Goal: Information Seeking & Learning: Learn about a topic

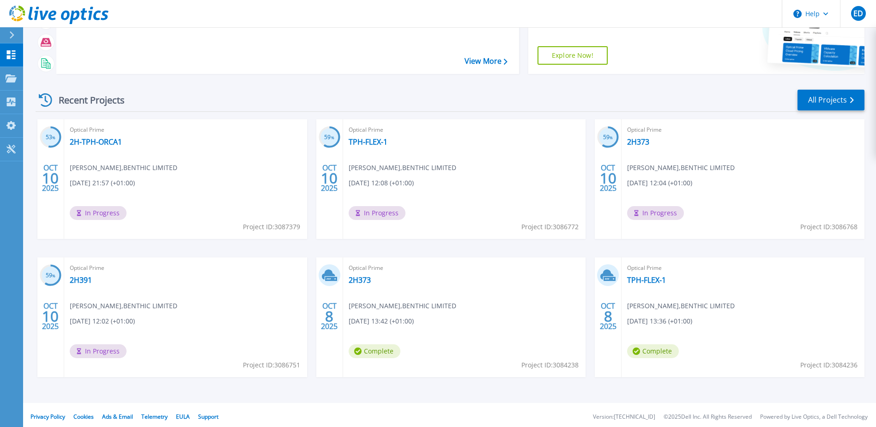
scroll to position [85, 0]
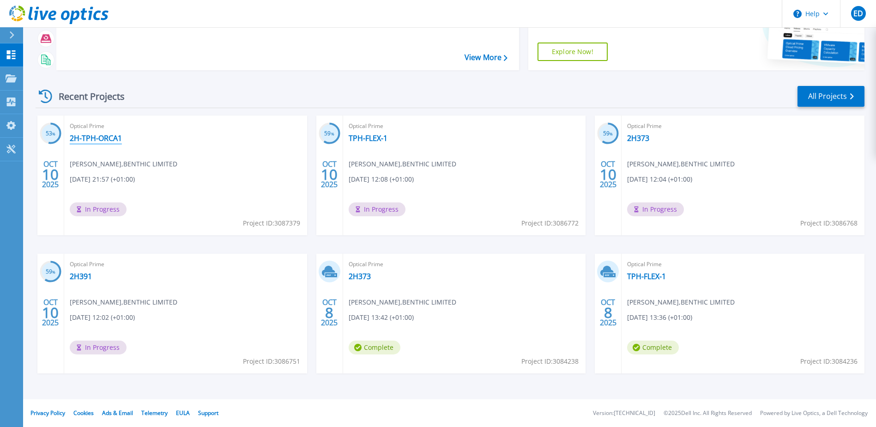
click at [79, 137] on link "2H-TPH-ORCA1" at bounding box center [96, 137] width 52 height 9
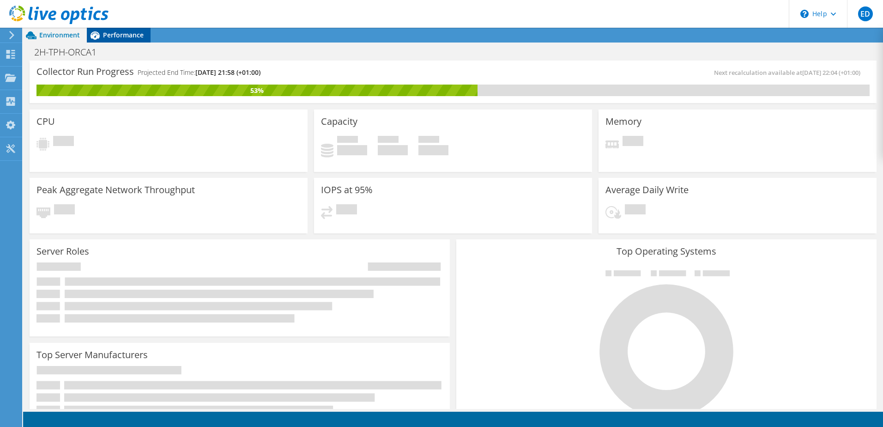
click at [134, 40] on div "Performance" at bounding box center [119, 35] width 64 height 15
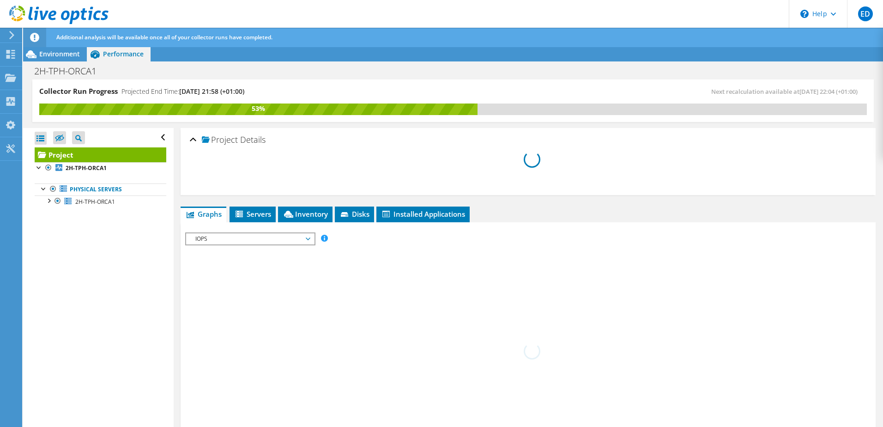
click at [278, 243] on span "IOPS" at bounding box center [250, 238] width 119 height 11
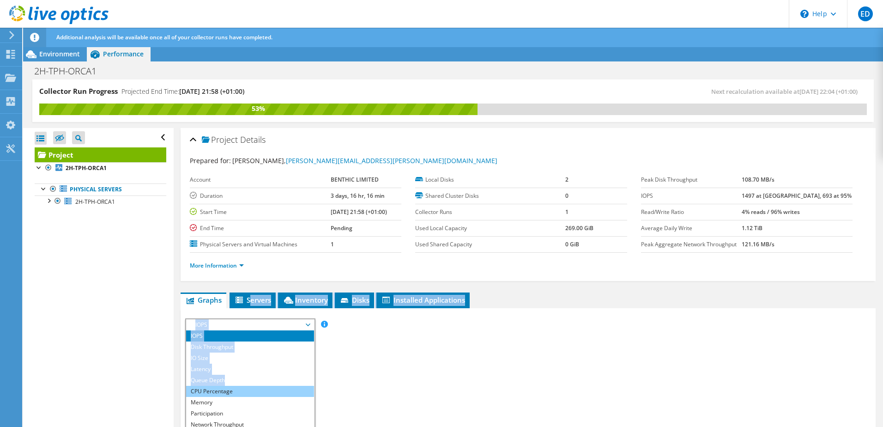
drag, startPoint x: 252, startPoint y: 295, endPoint x: 251, endPoint y: 304, distance: 9.7
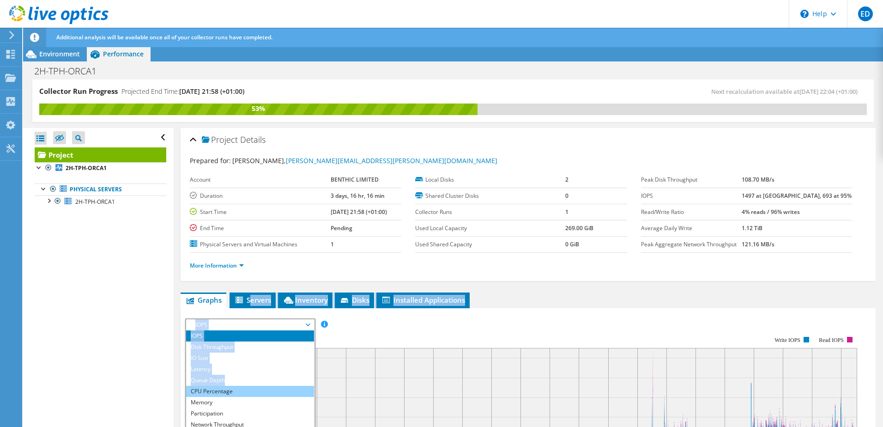
click at [226, 388] on li "CPU Percentage" at bounding box center [250, 391] width 128 height 11
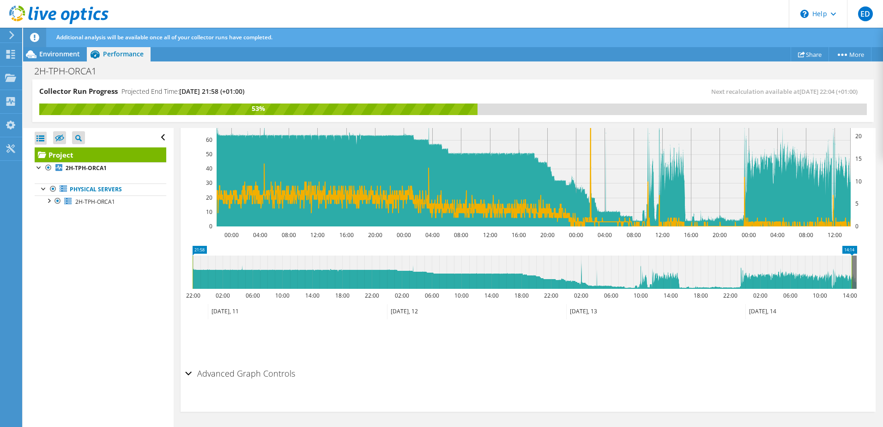
scroll to position [138, 0]
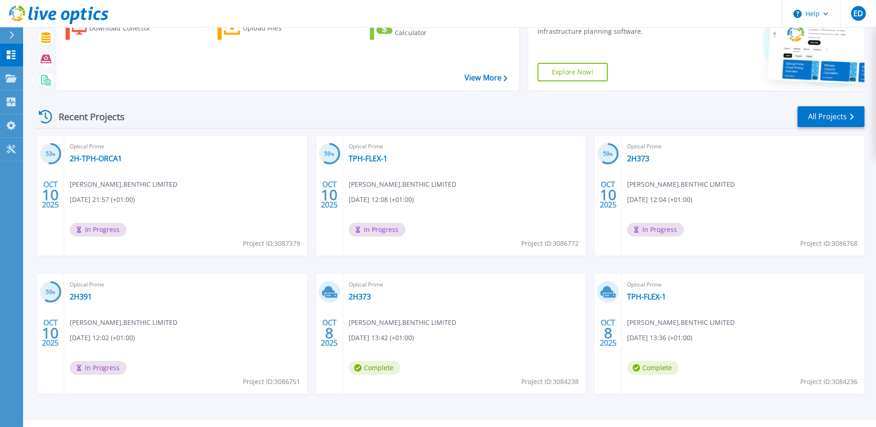
scroll to position [85, 0]
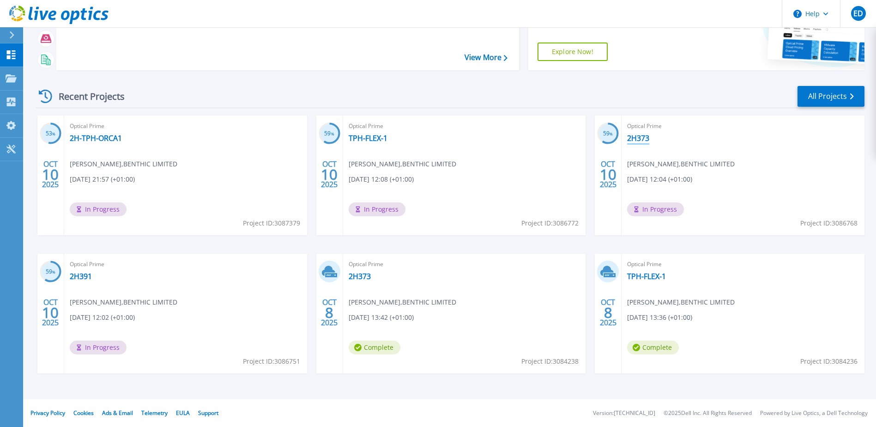
click at [634, 135] on link "2H373" at bounding box center [638, 137] width 22 height 9
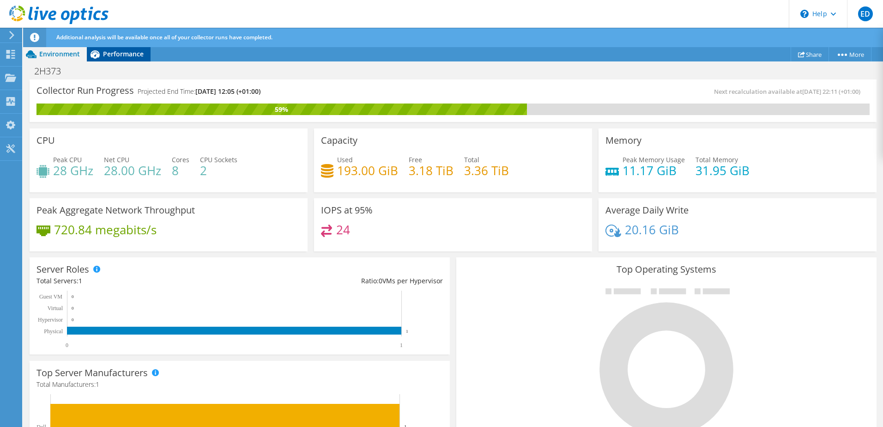
click at [115, 53] on span "Performance" at bounding box center [123, 53] width 41 height 9
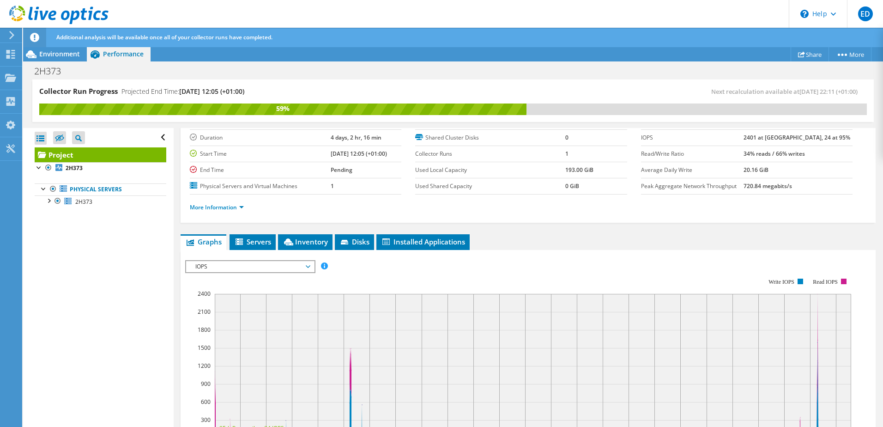
scroll to position [39, 0]
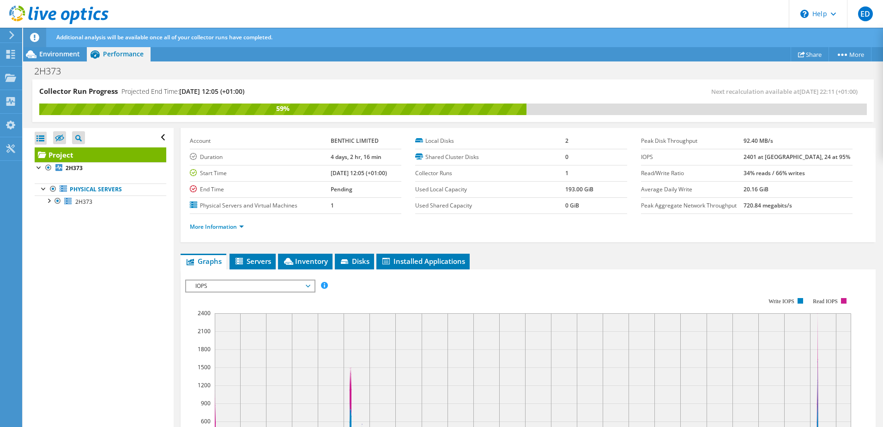
click at [242, 284] on span "IOPS" at bounding box center [250, 285] width 119 height 11
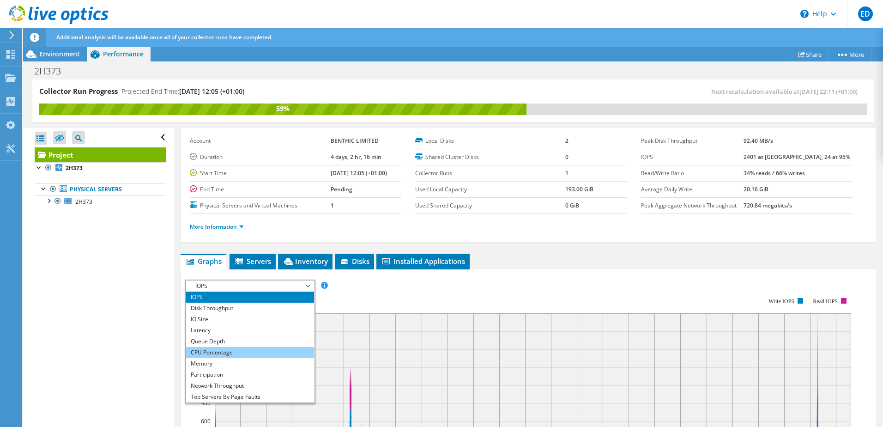
click at [241, 350] on li "CPU Percentage" at bounding box center [250, 352] width 128 height 11
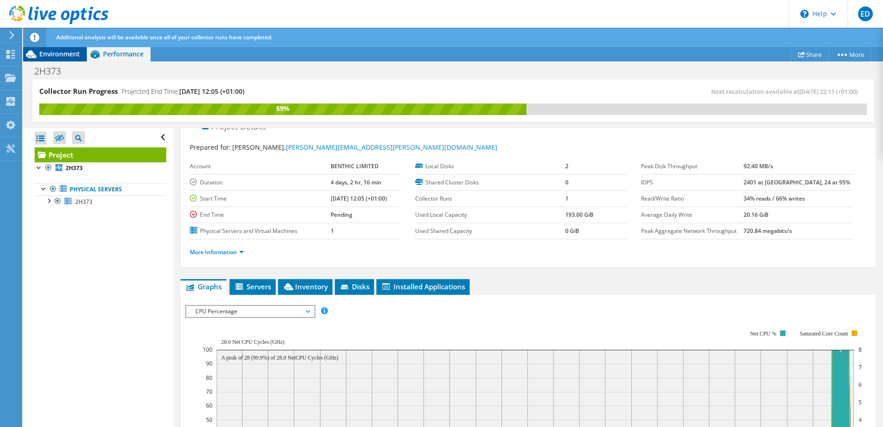
scroll to position [0, 0]
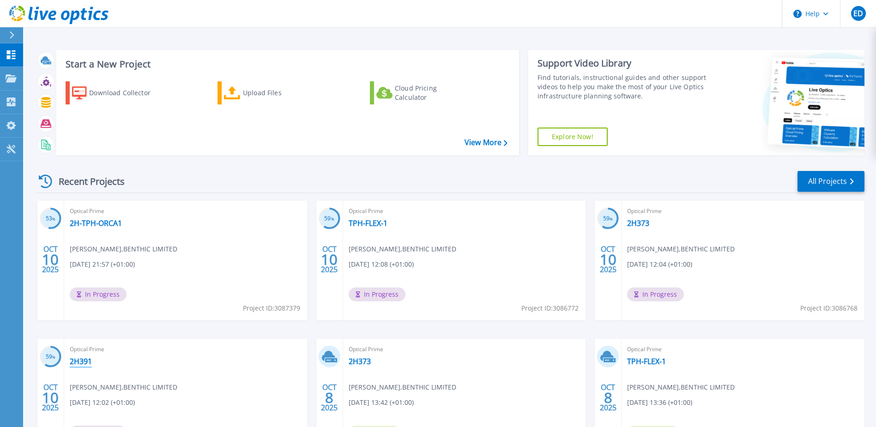
click at [87, 363] on link "2H391" at bounding box center [81, 360] width 22 height 9
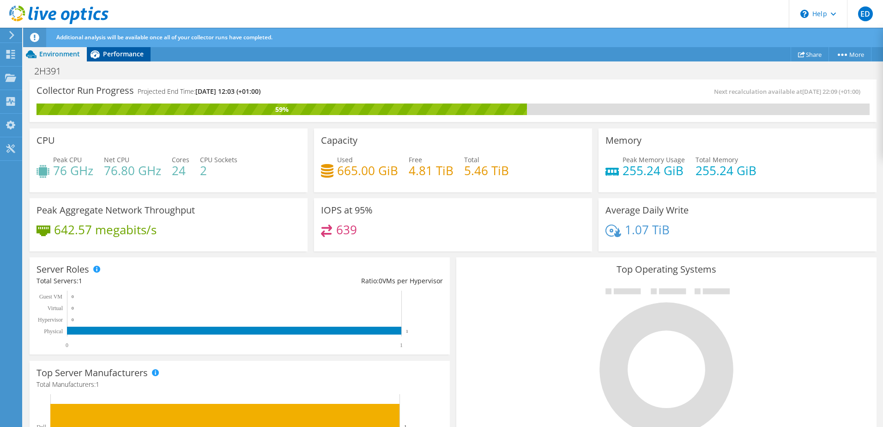
click at [127, 53] on span "Performance" at bounding box center [123, 53] width 41 height 9
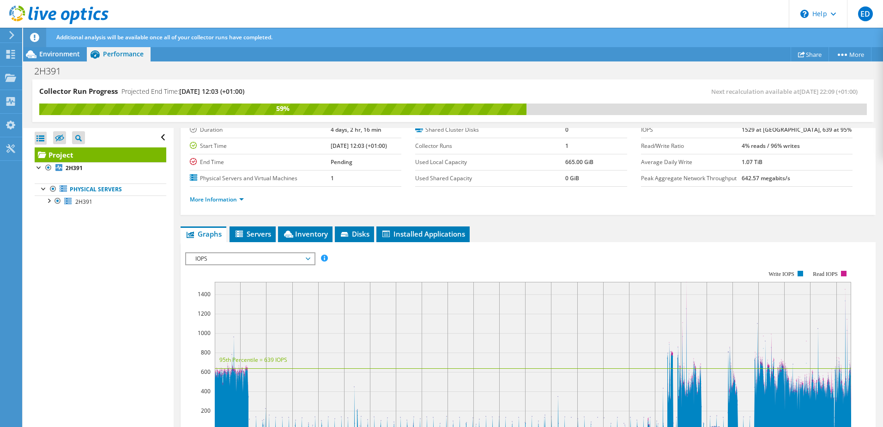
scroll to position [139, 0]
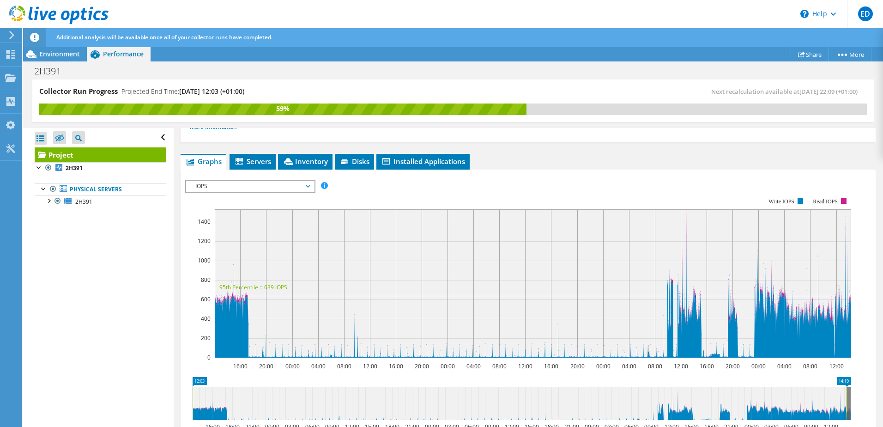
click at [248, 187] on span "IOPS" at bounding box center [250, 186] width 119 height 11
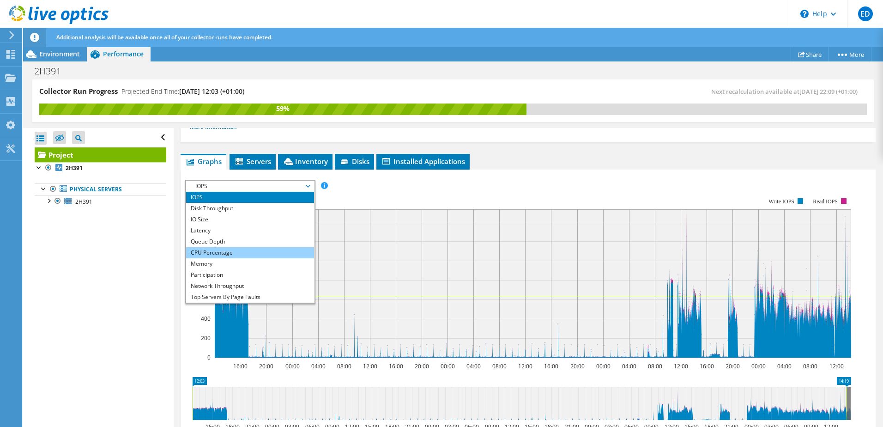
click at [258, 247] on li "CPU Percentage" at bounding box center [250, 252] width 128 height 11
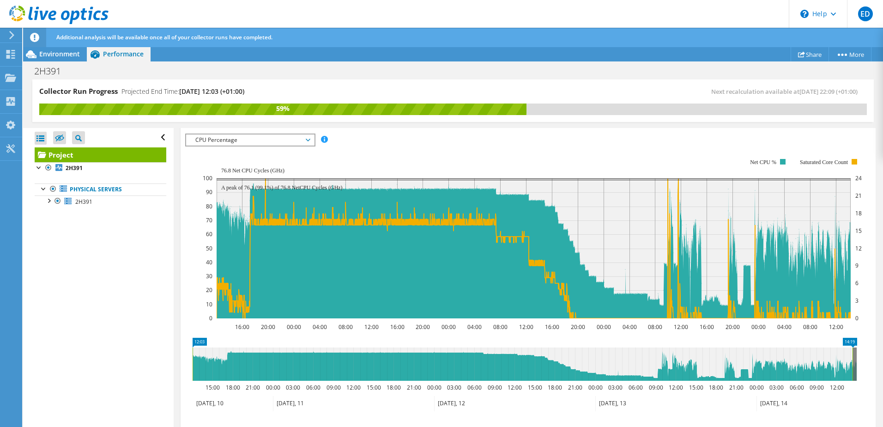
scroll to position [231, 0]
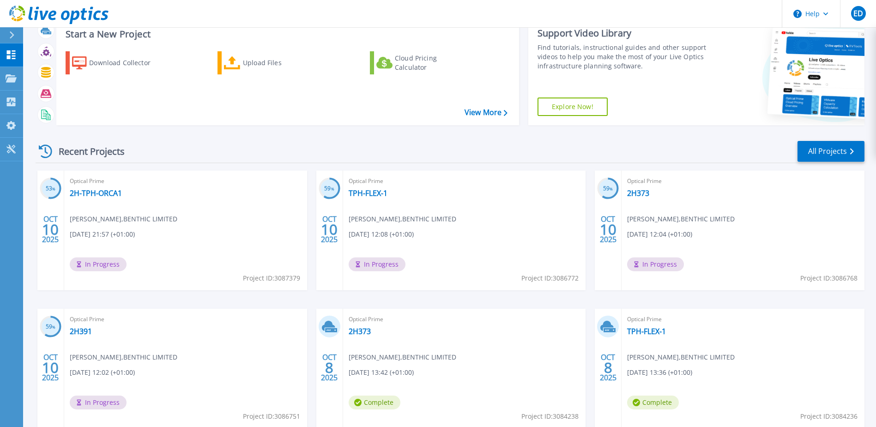
scroll to position [46, 0]
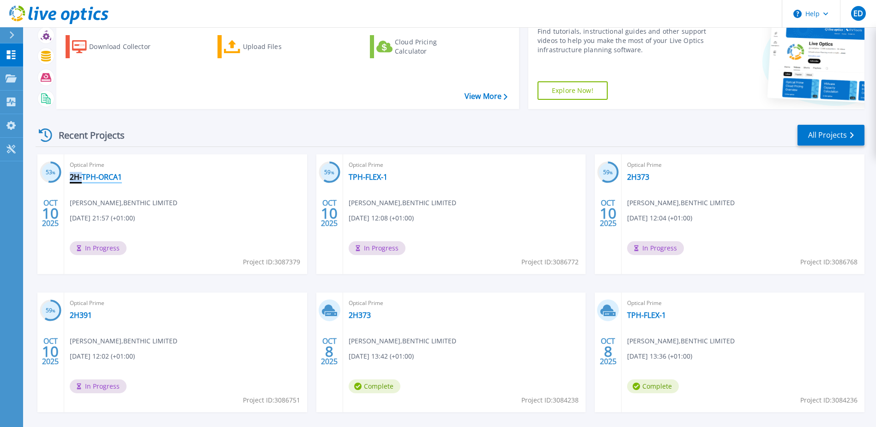
drag, startPoint x: 126, startPoint y: 179, endPoint x: 82, endPoint y: 177, distance: 43.4
click at [82, 177] on div "Optical Prime 2H-TPH-ORCA1 Ryan Wyness , BENTHIC LIMITED 10/10/2025, 21:57 (+01…" at bounding box center [185, 214] width 243 height 120
drag, startPoint x: 82, startPoint y: 177, endPoint x: 142, endPoint y: 181, distance: 59.6
click at [138, 181] on div "Optical Prime 2H-TPH-ORCA1 Ryan Wyness , BENTHIC LIMITED 10/10/2025, 21:57 (+01…" at bounding box center [185, 214] width 243 height 120
click at [83, 186] on div "Optical Prime 2H-TPH-ORCA1 Ryan Wyness , BENTHIC LIMITED 10/10/2025, 21:57 (+01…" at bounding box center [185, 214] width 243 height 120
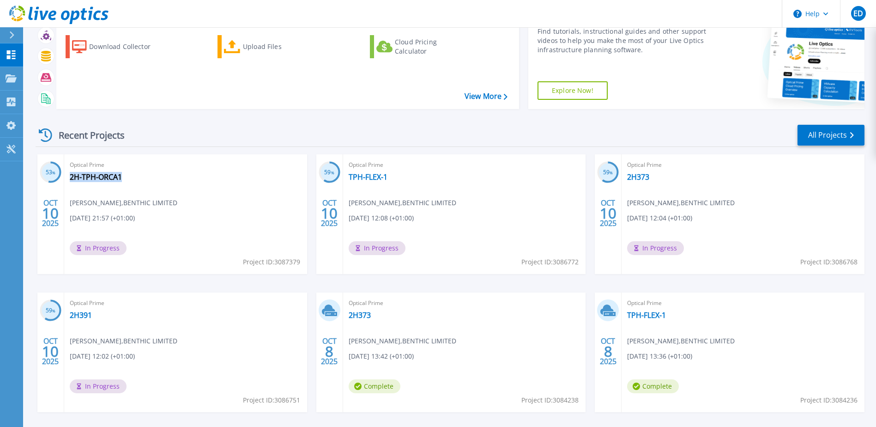
drag, startPoint x: 127, startPoint y: 175, endPoint x: 125, endPoint y: 179, distance: 5.0
click at [125, 179] on div "Optical Prime 2H-TPH-ORCA1 Ryan Wyness , BENTHIC LIMITED 10/10/2025, 21:57 (+01…" at bounding box center [185, 214] width 243 height 120
copy div "2H-TPH-ORCA1"
click at [673, 130] on div "Recent Projects All Projects" at bounding box center [450, 135] width 829 height 23
drag, startPoint x: 645, startPoint y: 178, endPoint x: 628, endPoint y: 177, distance: 16.6
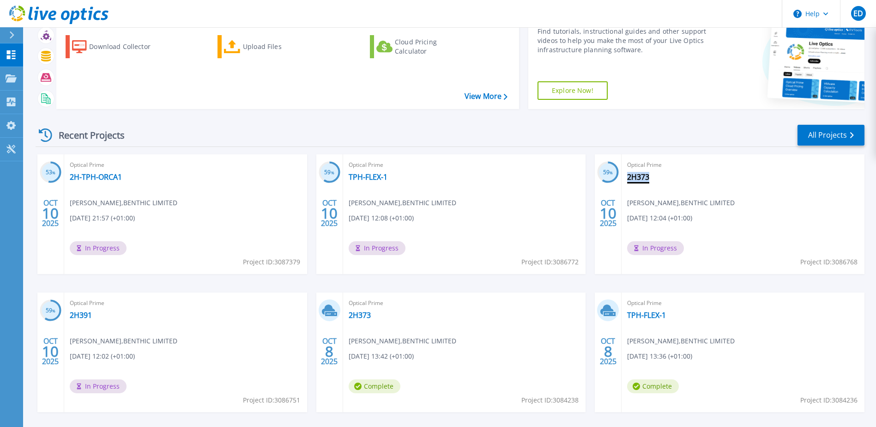
click at [628, 177] on div "Optical Prime 2H373 Ryan Wyness , BENTHIC LIMITED 10/10/2025, 12:04 (+01:00) In…" at bounding box center [742, 214] width 243 height 120
copy link "2H373"
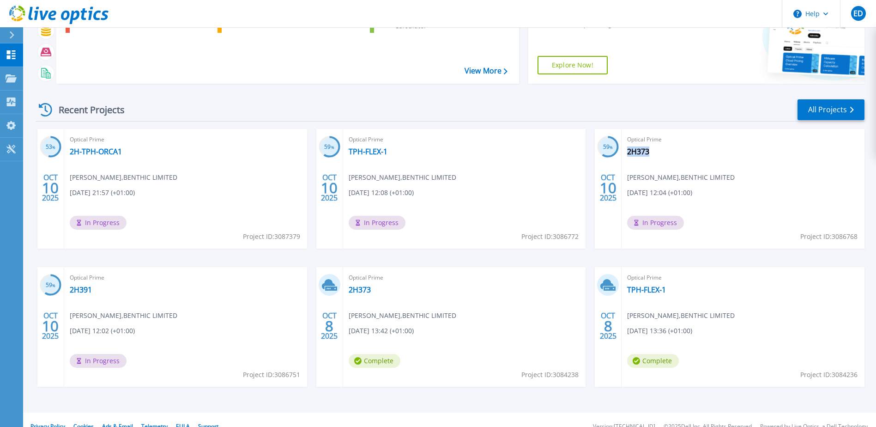
scroll to position [85, 0]
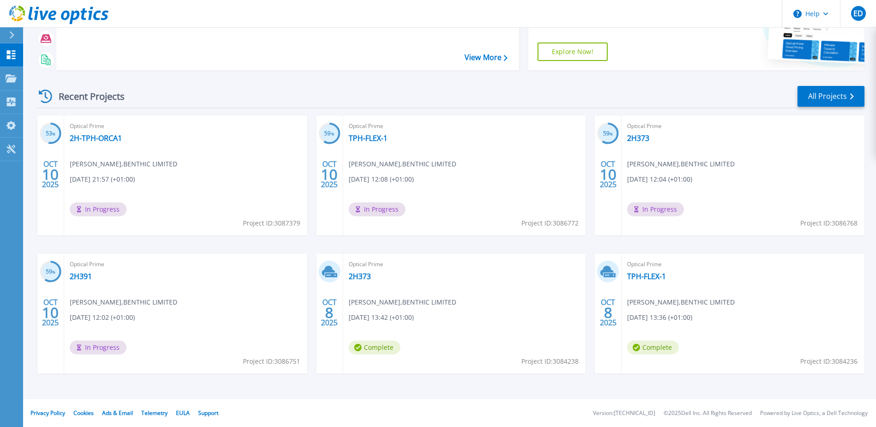
click at [582, 99] on div "Recent Projects All Projects" at bounding box center [450, 96] width 829 height 23
click at [95, 138] on link "2H-TPH-ORCA1" at bounding box center [96, 137] width 52 height 9
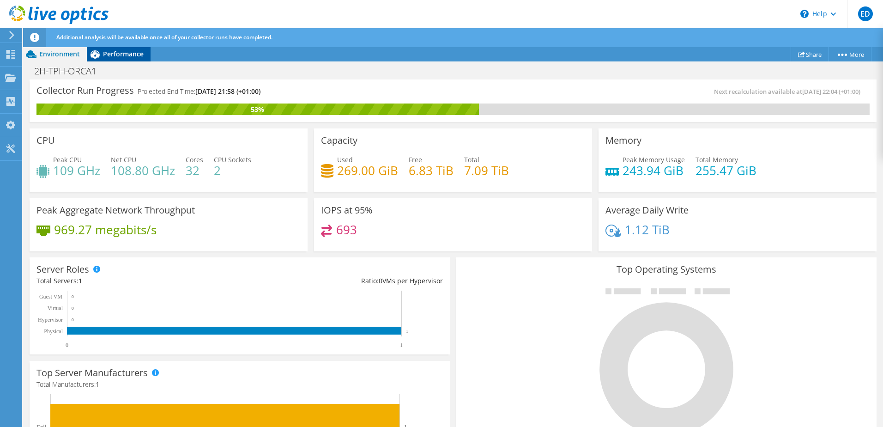
click at [132, 57] on span "Performance" at bounding box center [123, 53] width 41 height 9
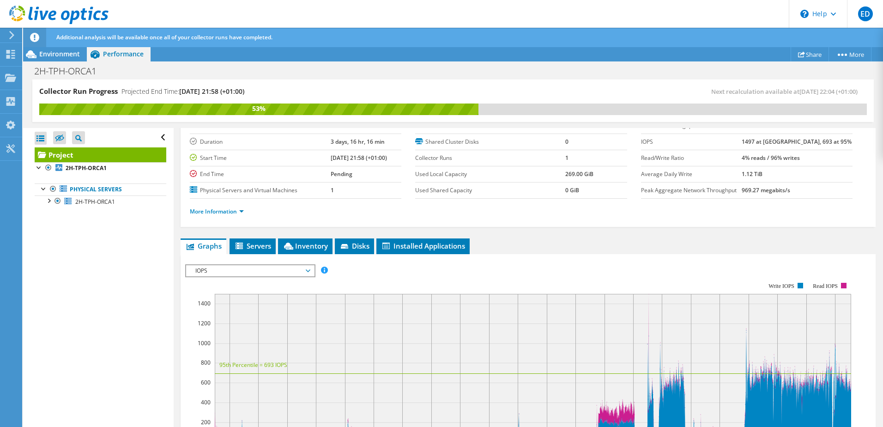
scroll to position [139, 0]
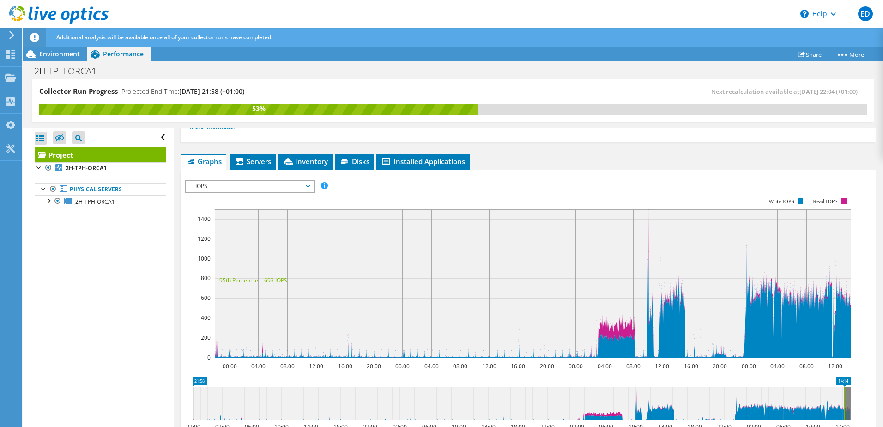
click at [289, 185] on span "IOPS" at bounding box center [250, 186] width 119 height 11
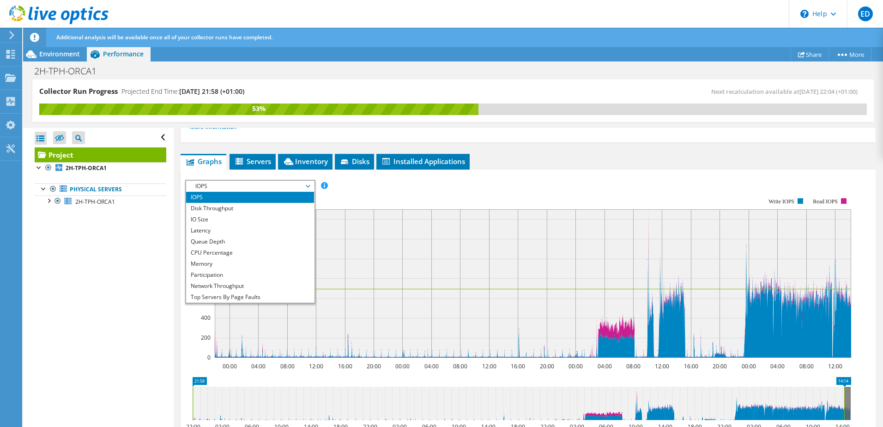
drag, startPoint x: 244, startPoint y: 252, endPoint x: 348, endPoint y: 241, distance: 104.4
click at [244, 252] on li "CPU Percentage" at bounding box center [250, 252] width 128 height 11
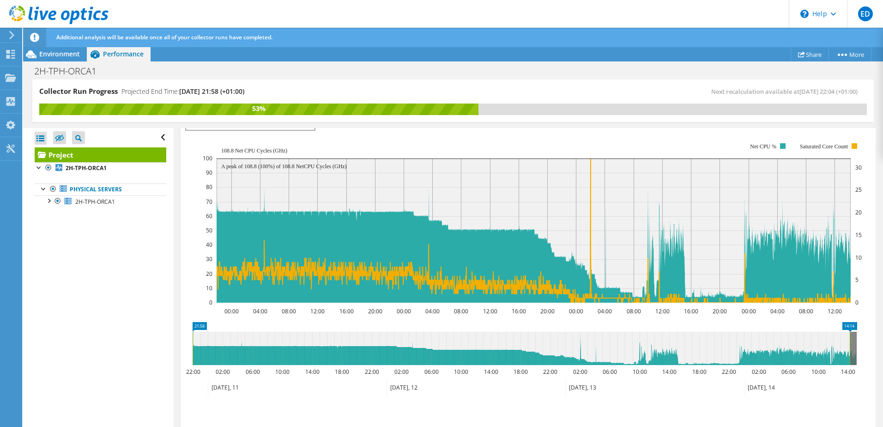
scroll to position [185, 0]
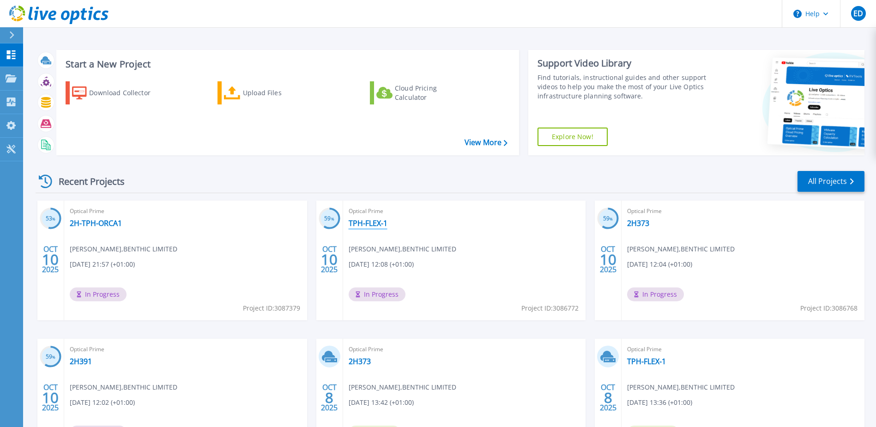
click at [370, 221] on link "TPH-FLEX-1" at bounding box center [368, 222] width 39 height 9
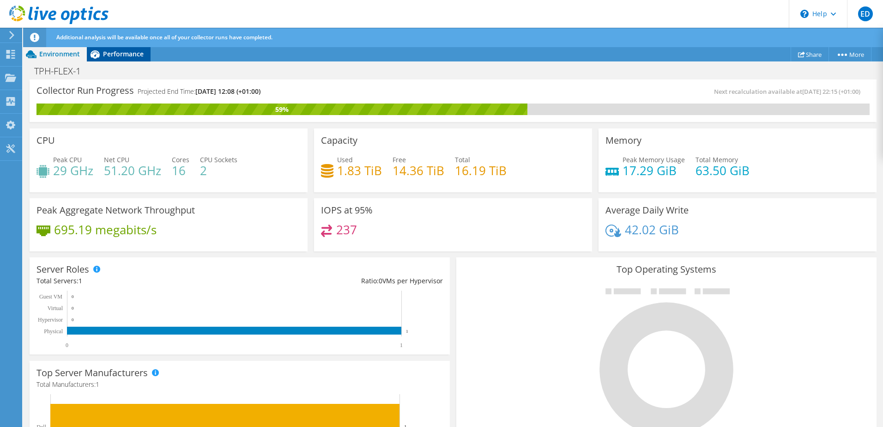
click at [123, 53] on span "Performance" at bounding box center [123, 53] width 41 height 9
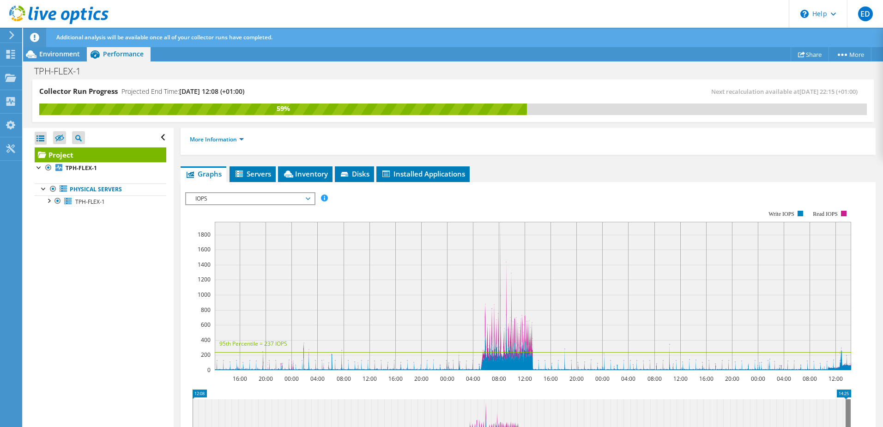
scroll to position [139, 0]
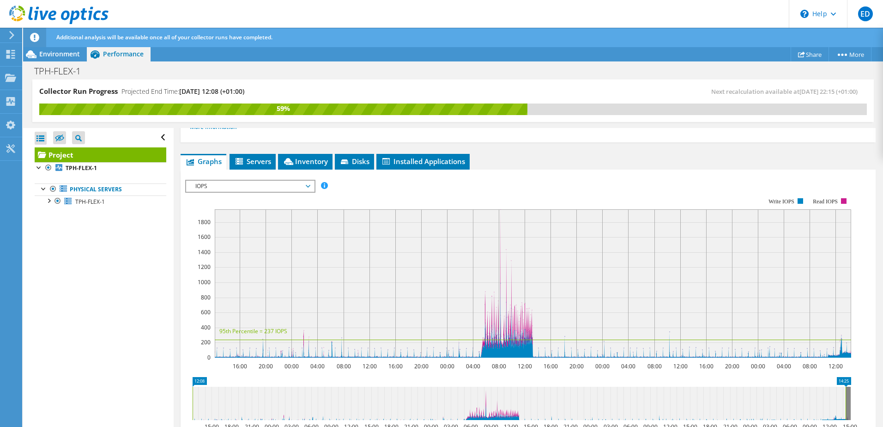
click at [239, 187] on span "IOPS" at bounding box center [250, 186] width 119 height 11
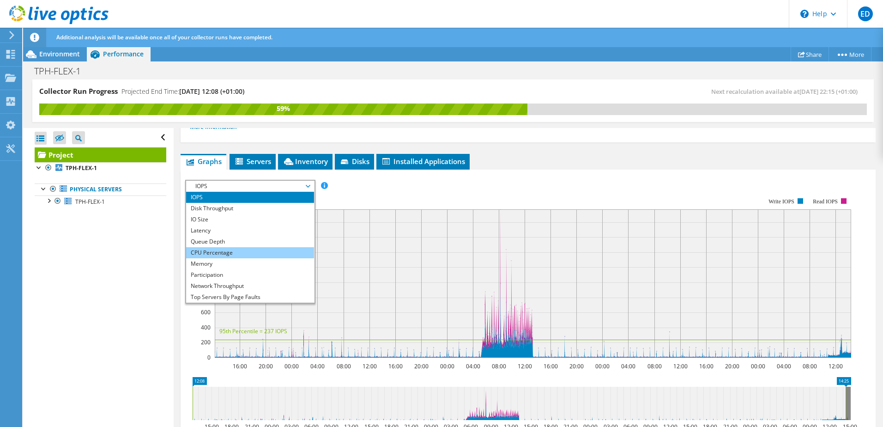
click at [234, 256] on li "CPU Percentage" at bounding box center [250, 252] width 128 height 11
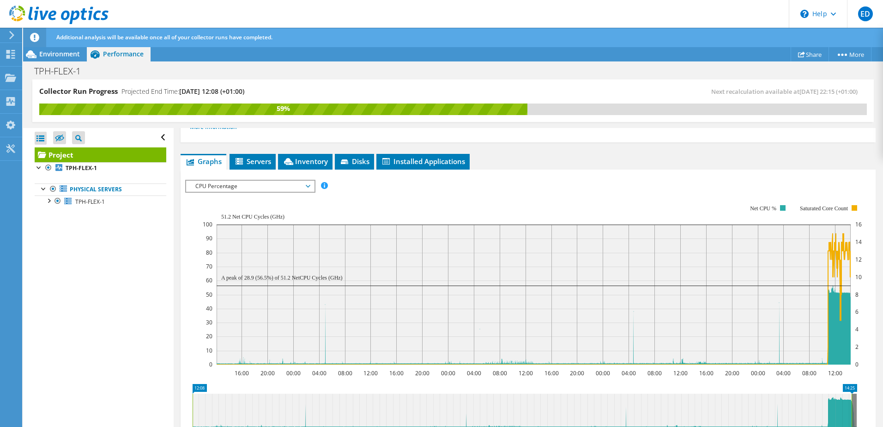
scroll to position [185, 0]
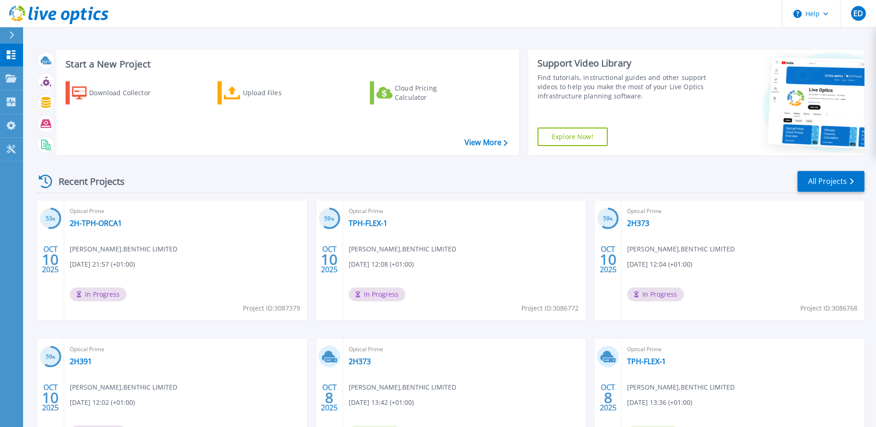
scroll to position [46, 0]
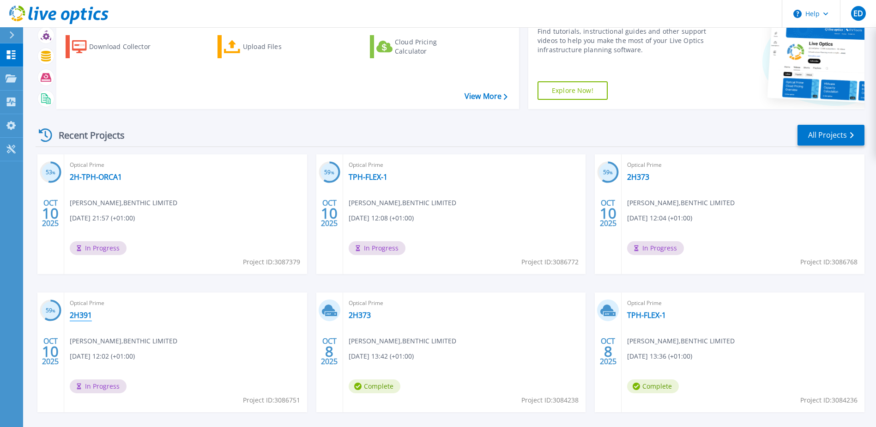
click at [73, 319] on link "2H391" at bounding box center [81, 314] width 22 height 9
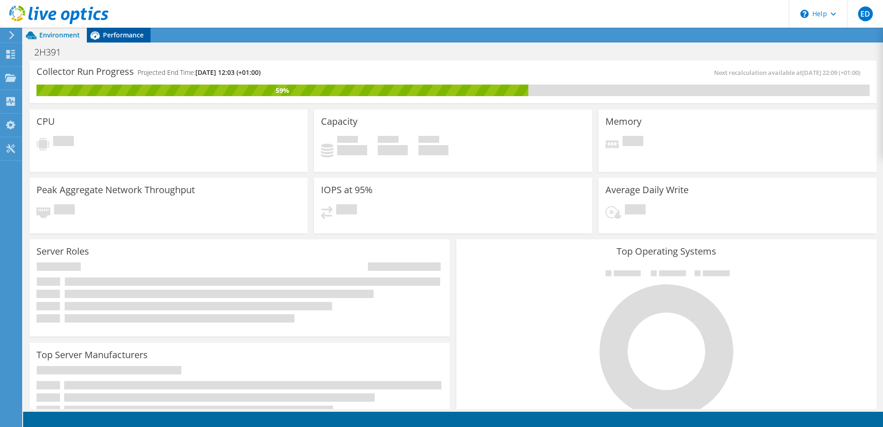
click at [134, 34] on span "Performance" at bounding box center [123, 34] width 41 height 9
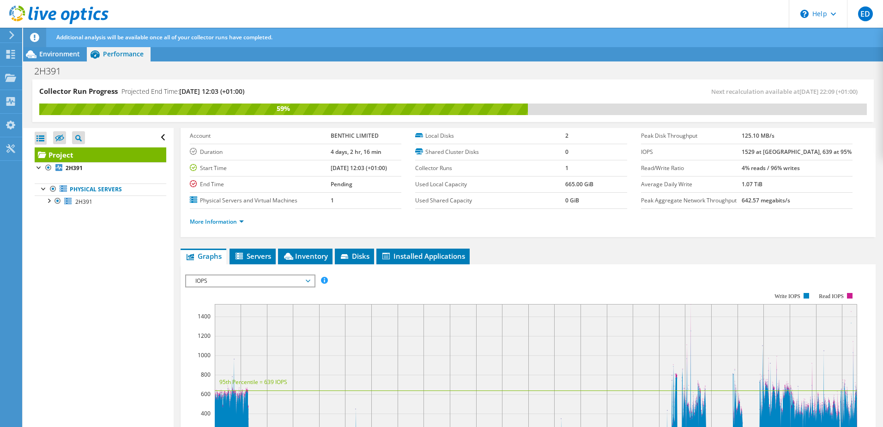
scroll to position [92, 0]
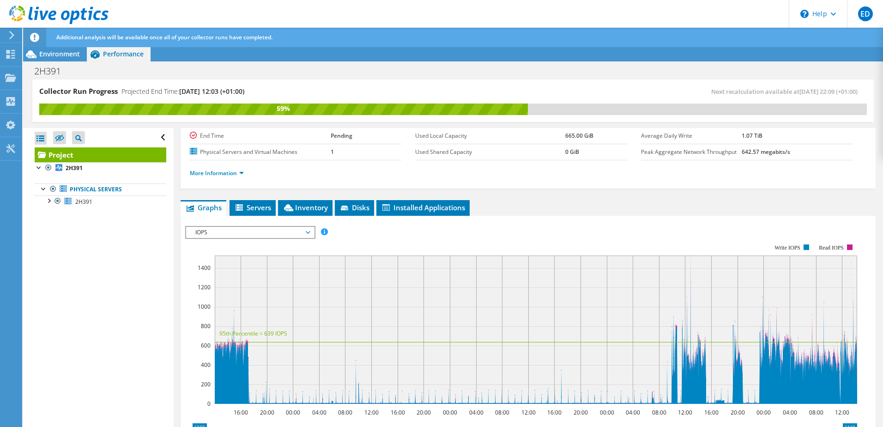
click at [277, 234] on span "IOPS" at bounding box center [250, 232] width 119 height 11
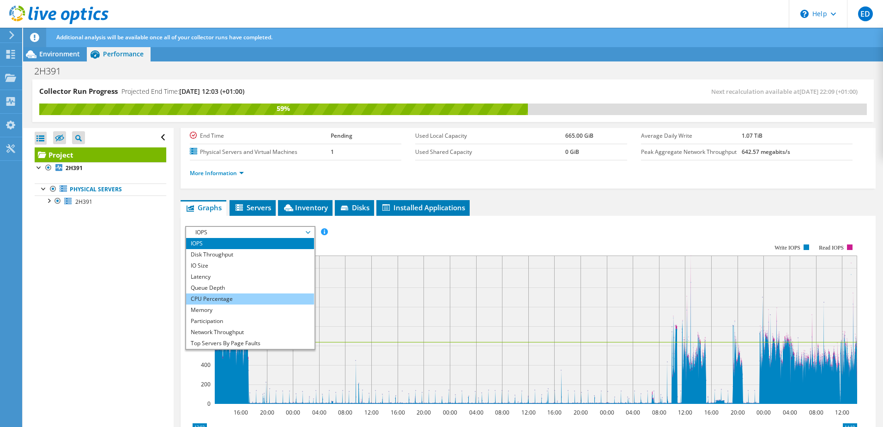
click at [232, 295] on li "CPU Percentage" at bounding box center [250, 298] width 128 height 11
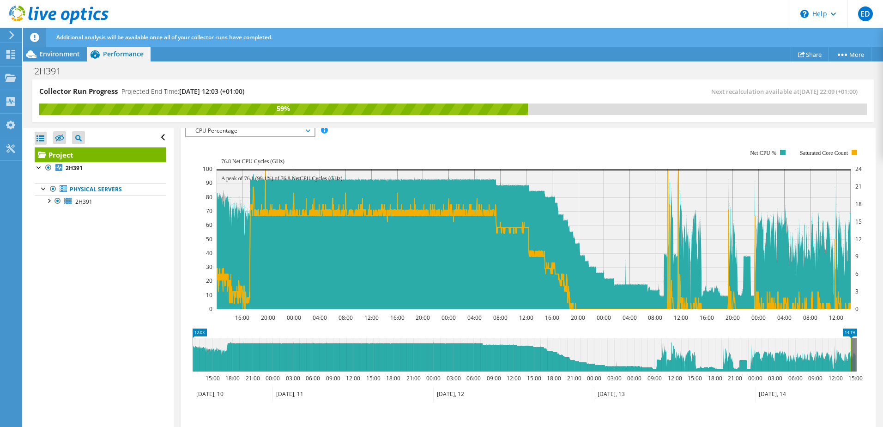
scroll to position [184, 0]
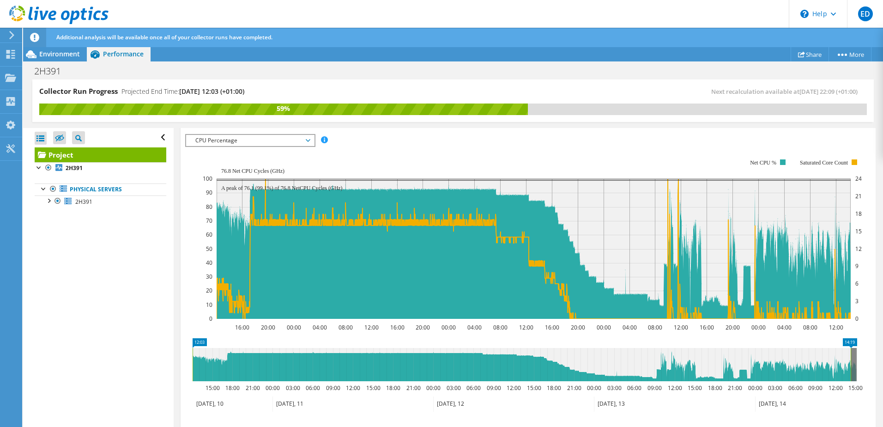
click at [247, 138] on span "CPU Percentage" at bounding box center [250, 140] width 119 height 11
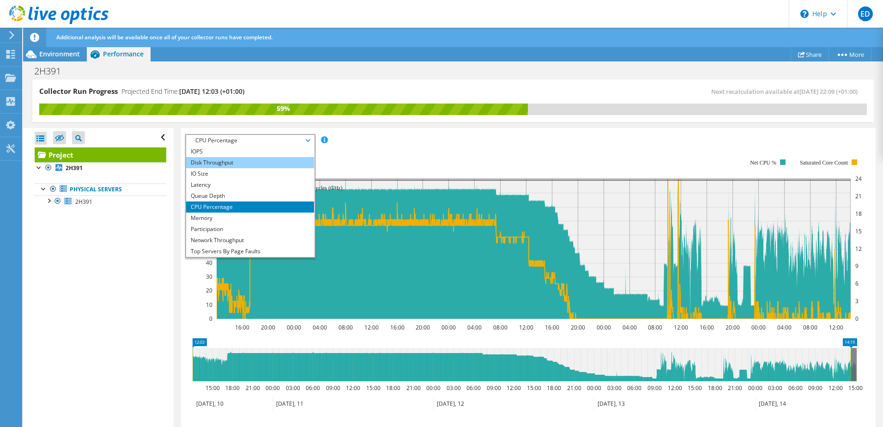
click at [230, 161] on li "Disk Throughput" at bounding box center [250, 162] width 128 height 11
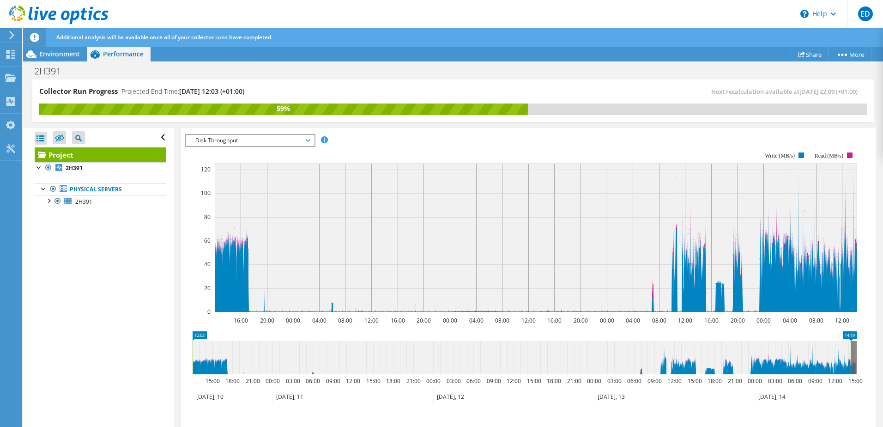
drag, startPoint x: 246, startPoint y: 139, endPoint x: 251, endPoint y: 141, distance: 5.8
click at [246, 139] on span "Disk Throughput" at bounding box center [250, 140] width 119 height 11
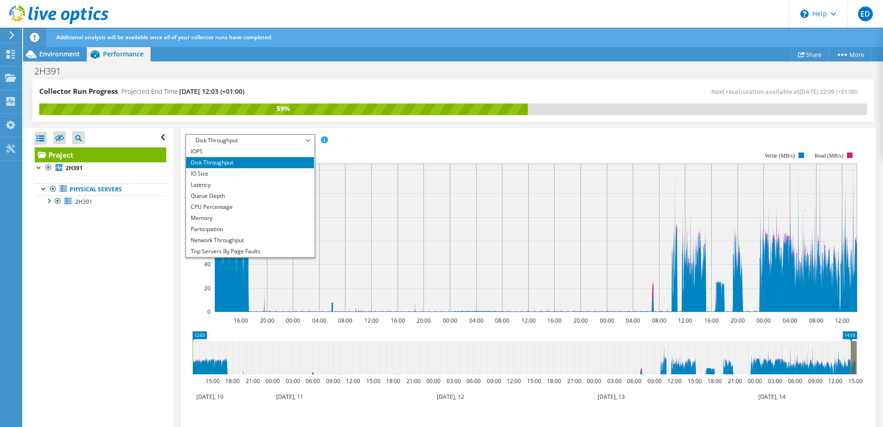
click at [382, 151] on rect at bounding box center [521, 231] width 672 height 185
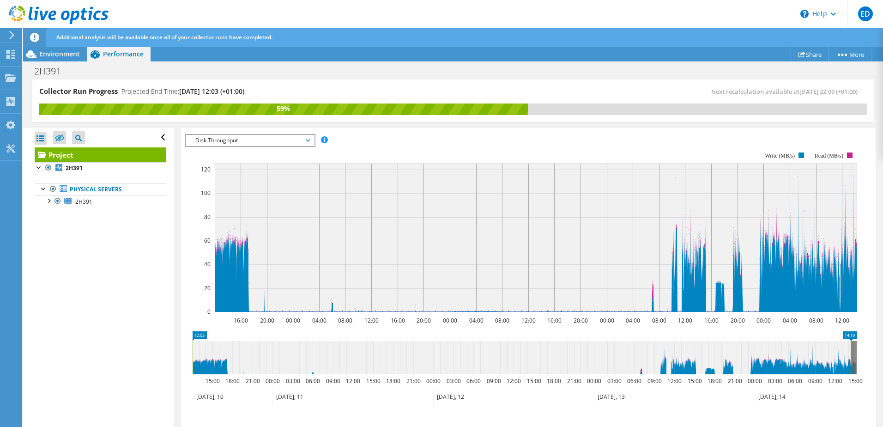
click at [290, 141] on span "Disk Throughput" at bounding box center [250, 140] width 119 height 11
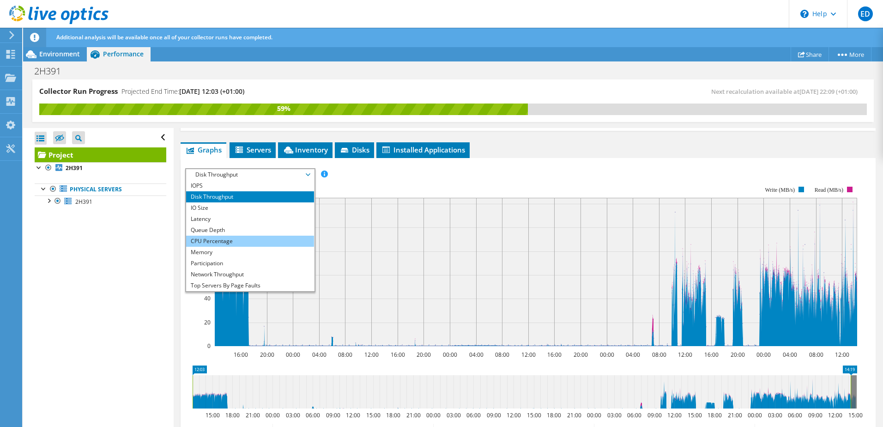
scroll to position [138, 0]
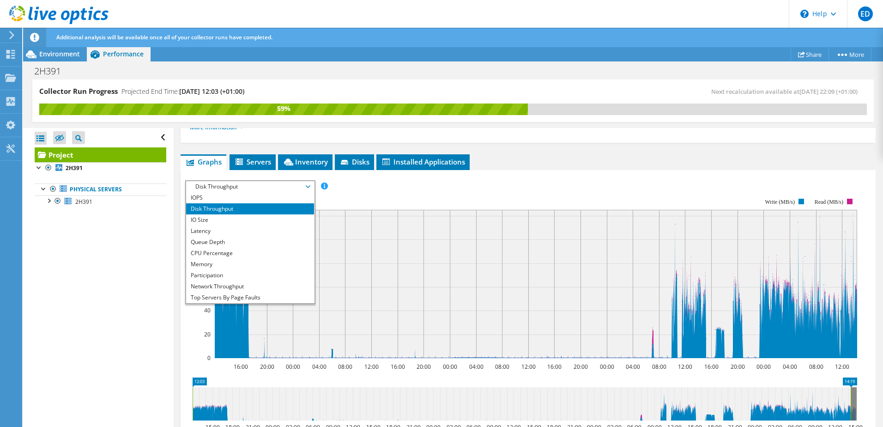
click at [376, 196] on rect at bounding box center [521, 278] width 672 height 185
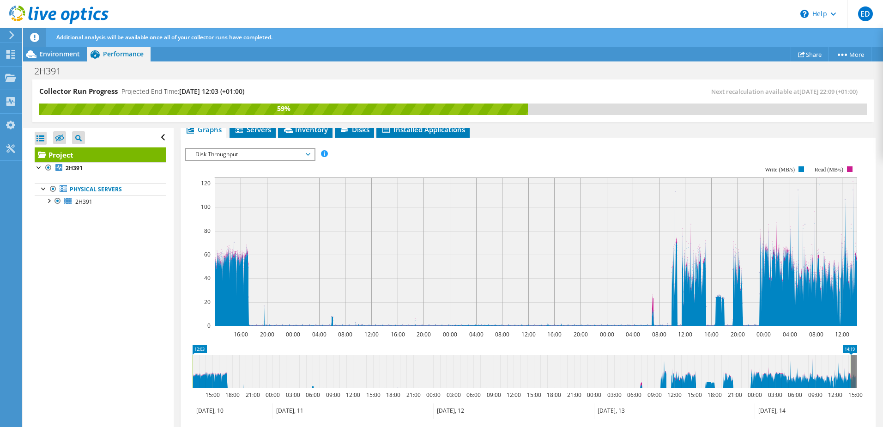
scroll to position [184, 0]
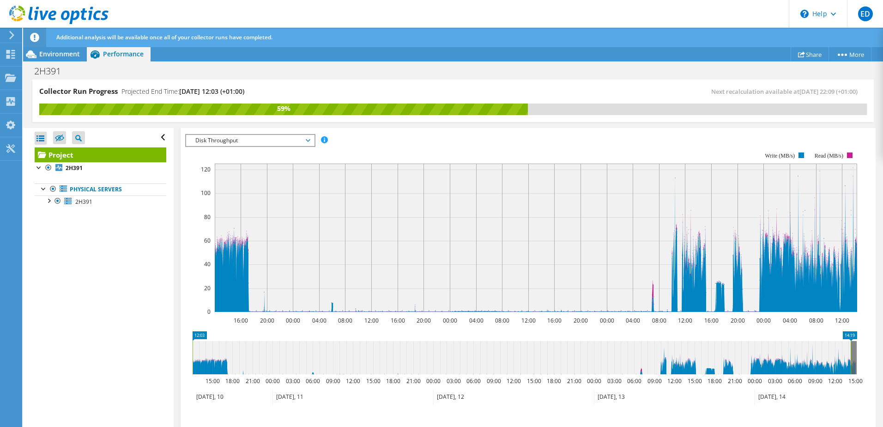
click at [291, 144] on span "Disk Throughput" at bounding box center [250, 140] width 119 height 11
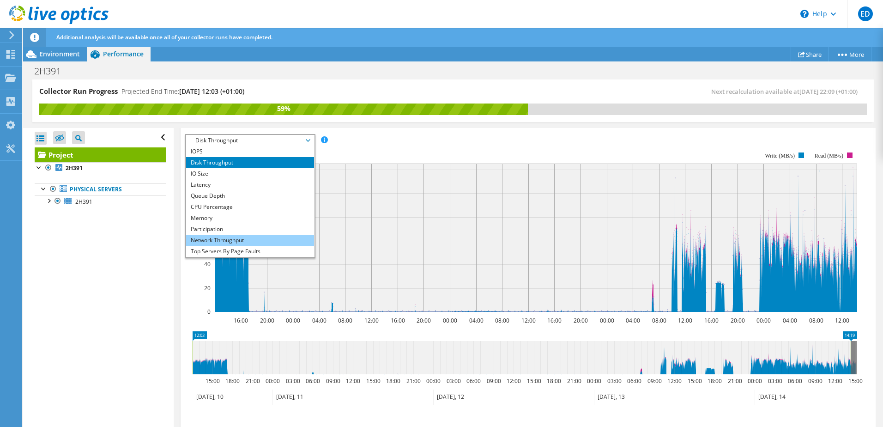
click at [254, 242] on li "Network Throughput" at bounding box center [250, 240] width 128 height 11
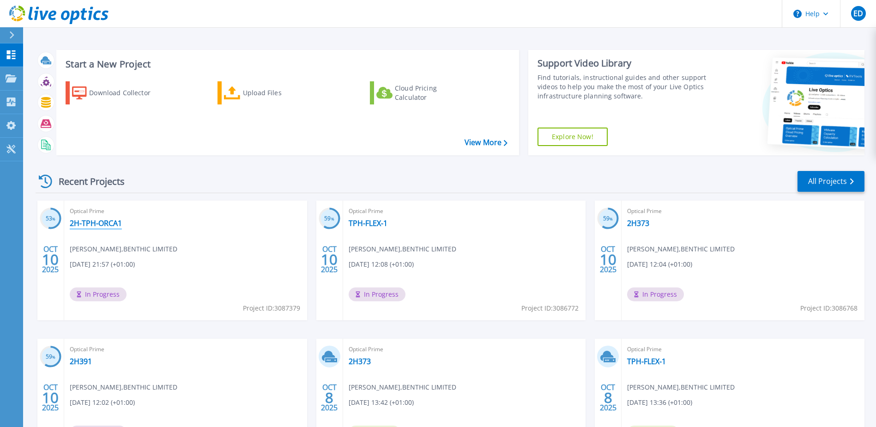
click at [99, 222] on link "2H-TPH-ORCA1" at bounding box center [96, 222] width 52 height 9
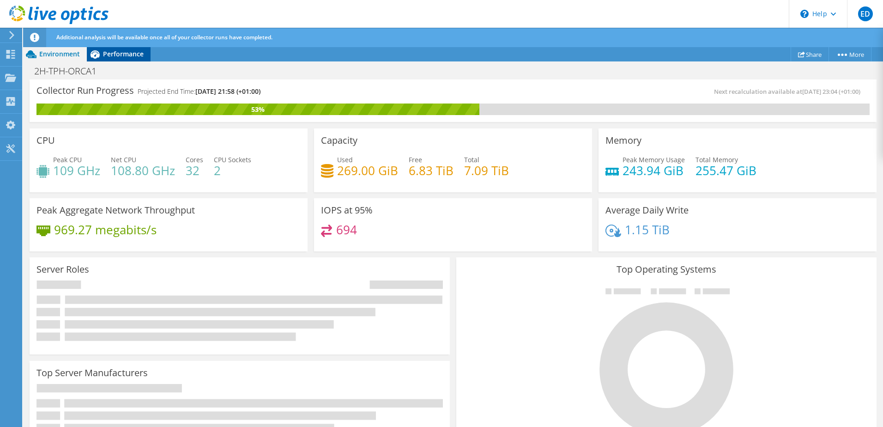
click at [126, 56] on span "Performance" at bounding box center [123, 53] width 41 height 9
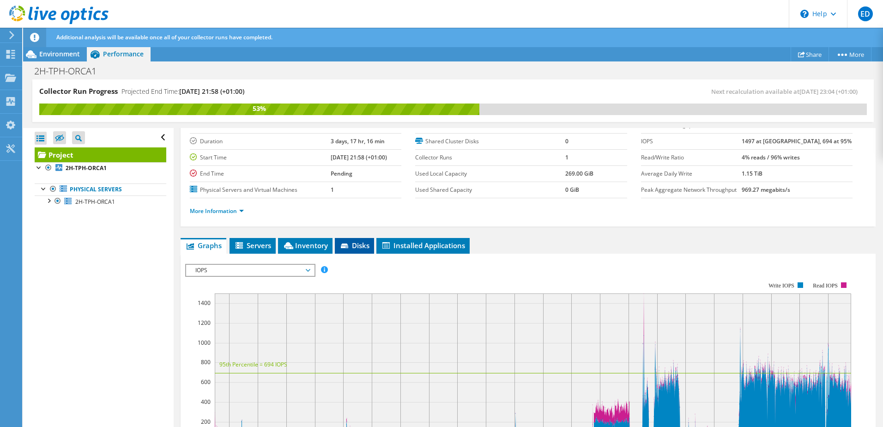
scroll to position [92, 0]
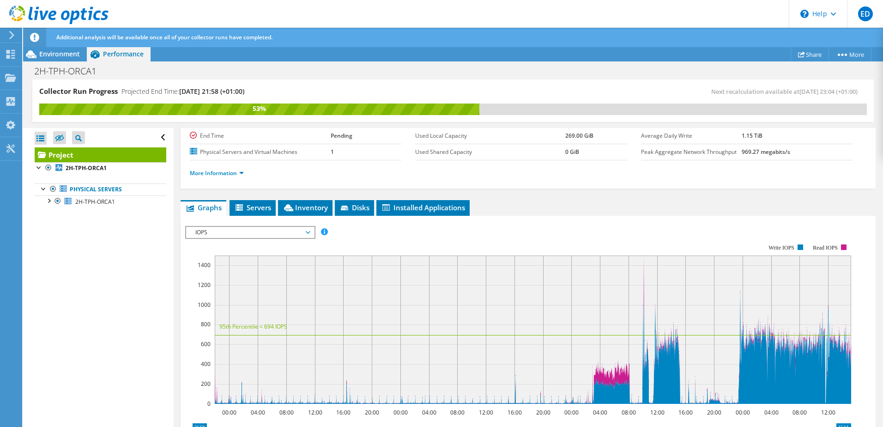
click at [262, 231] on span "IOPS" at bounding box center [250, 232] width 119 height 11
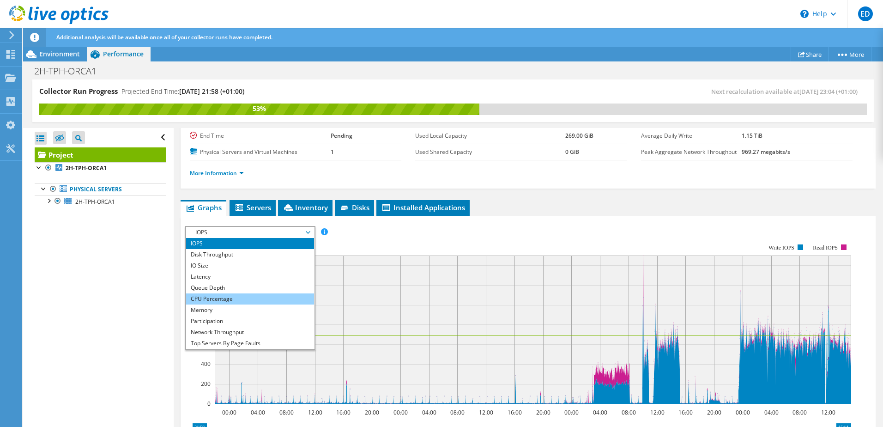
click at [238, 300] on li "CPU Percentage" at bounding box center [250, 298] width 128 height 11
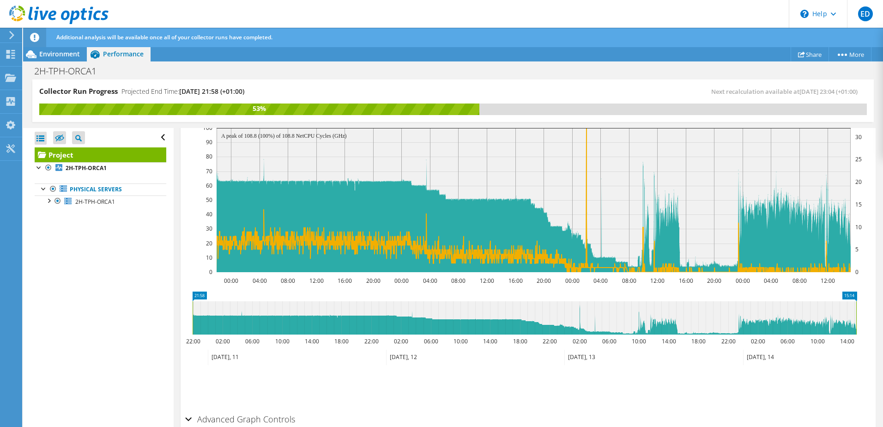
scroll to position [185, 0]
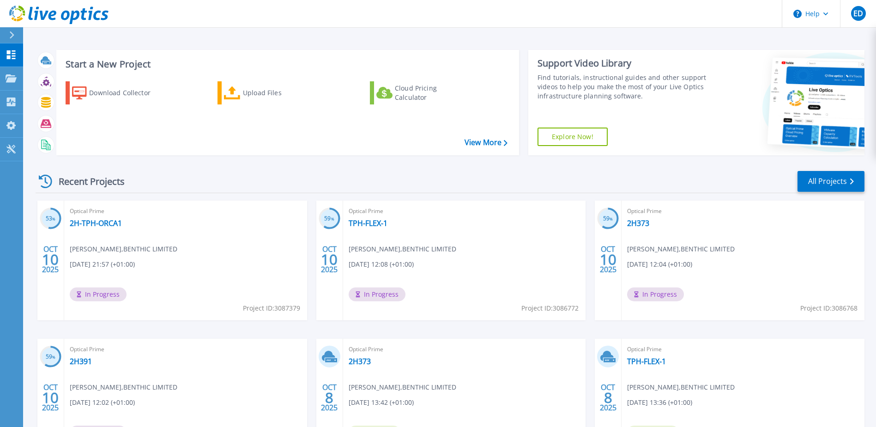
scroll to position [46, 0]
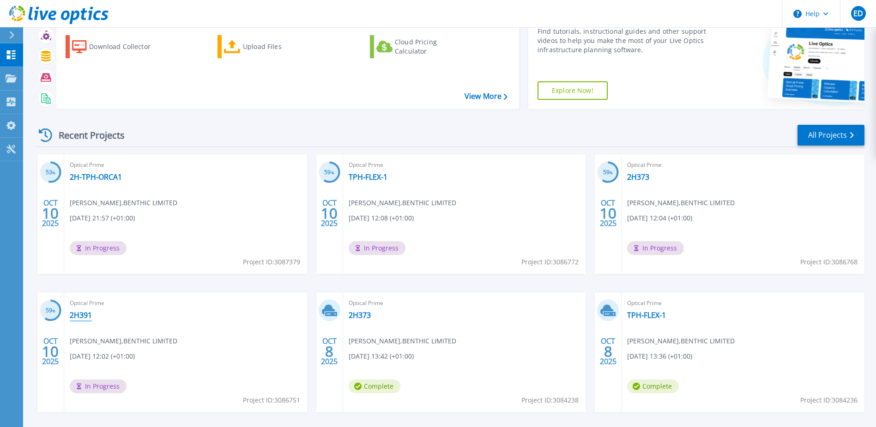
click at [78, 318] on link "2H391" at bounding box center [81, 314] width 22 height 9
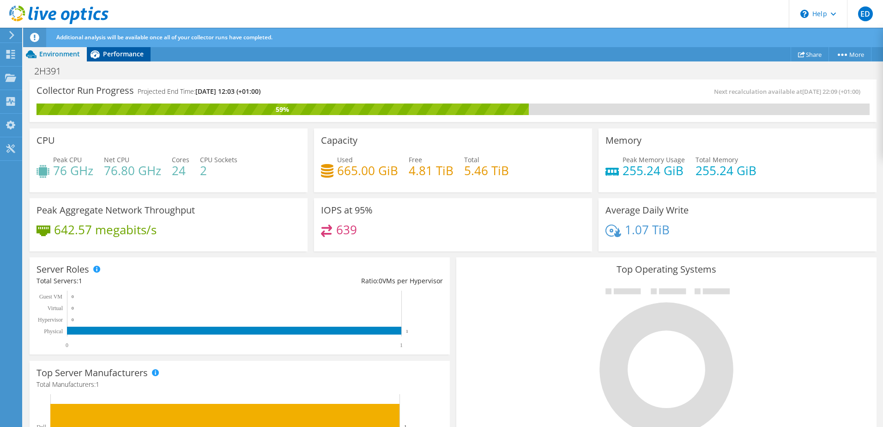
click at [119, 58] on div "Performance" at bounding box center [119, 54] width 64 height 15
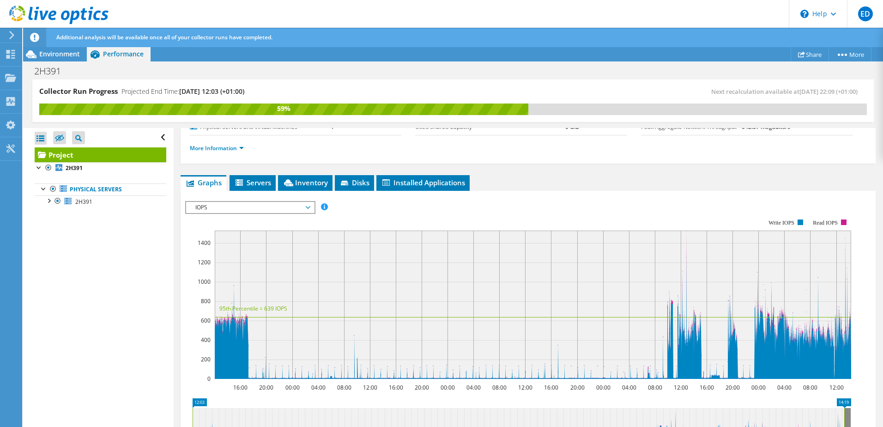
scroll to position [139, 0]
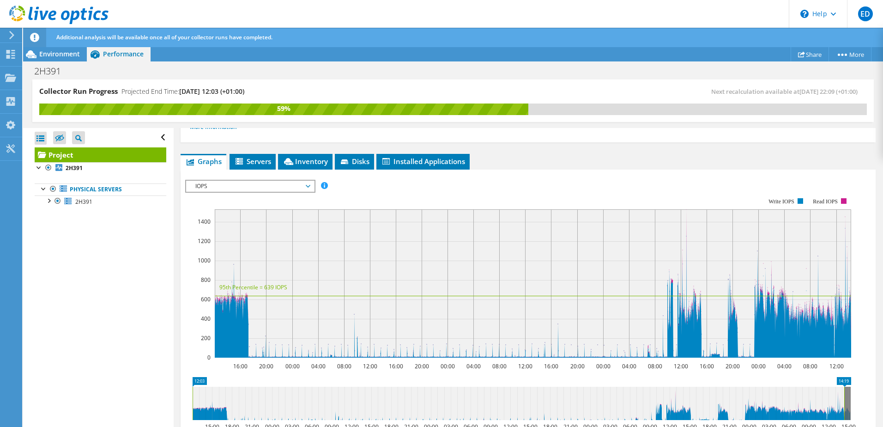
click at [253, 192] on div "IOPS IOPS Disk Throughput IO Size Latency Queue Depth CPU Percentage Memory Pag…" at bounding box center [250, 186] width 130 height 13
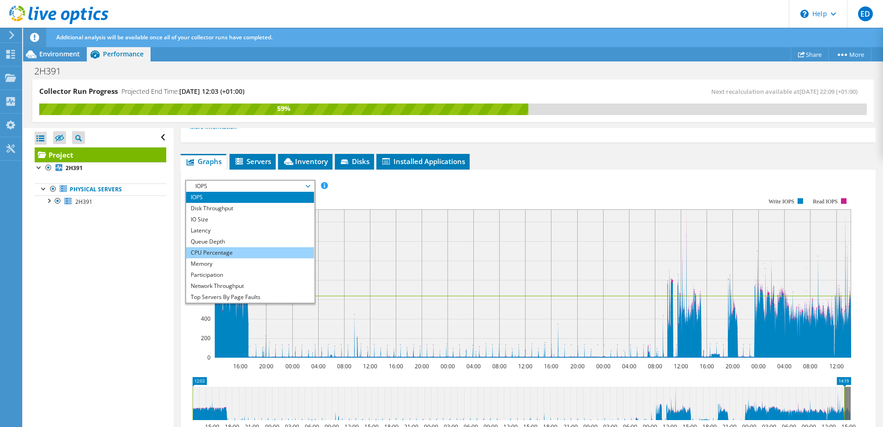
click at [235, 253] on li "CPU Percentage" at bounding box center [250, 252] width 128 height 11
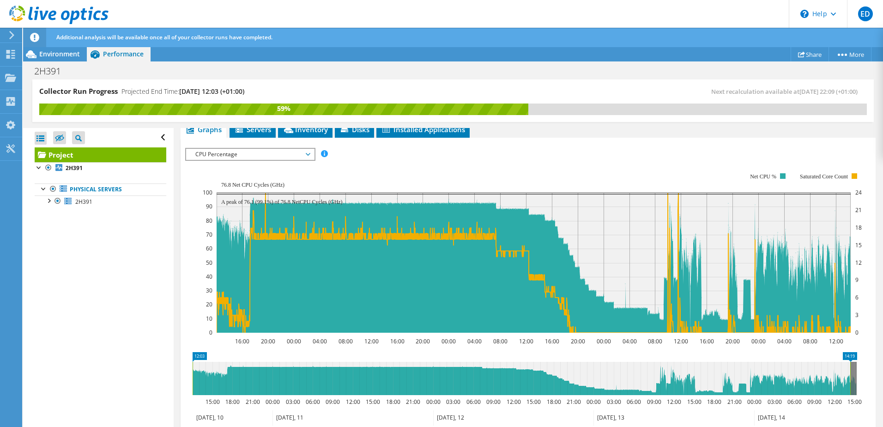
scroll to position [185, 0]
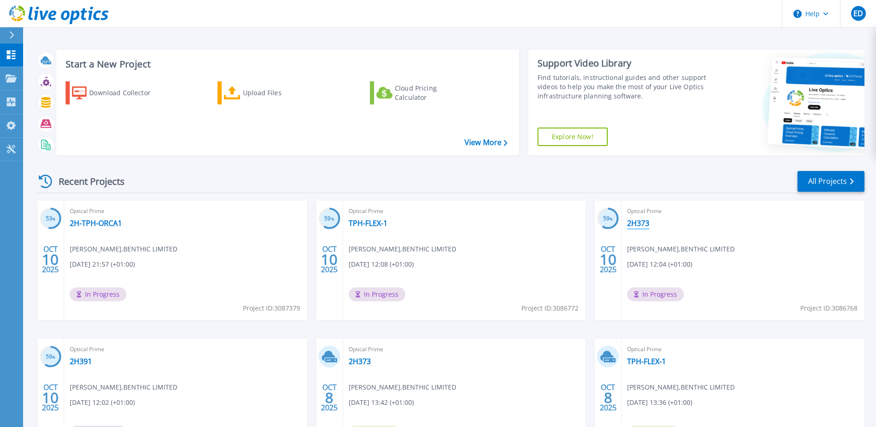
click at [641, 223] on link "2H373" at bounding box center [638, 222] width 22 height 9
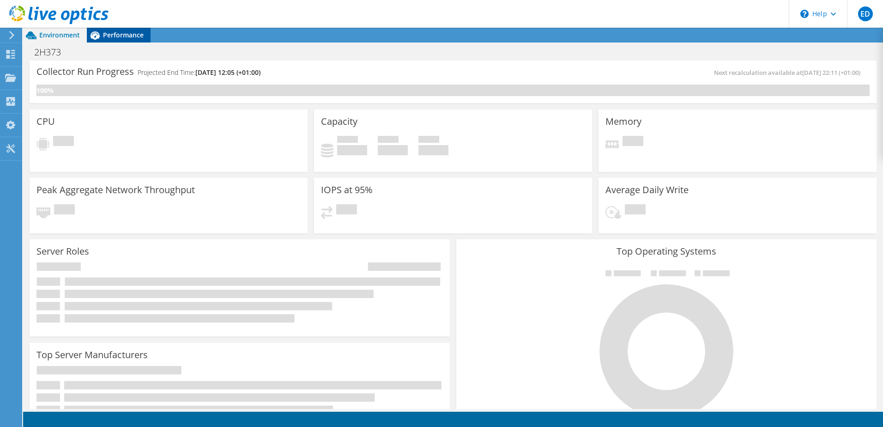
click at [128, 33] on span "Performance" at bounding box center [123, 34] width 41 height 9
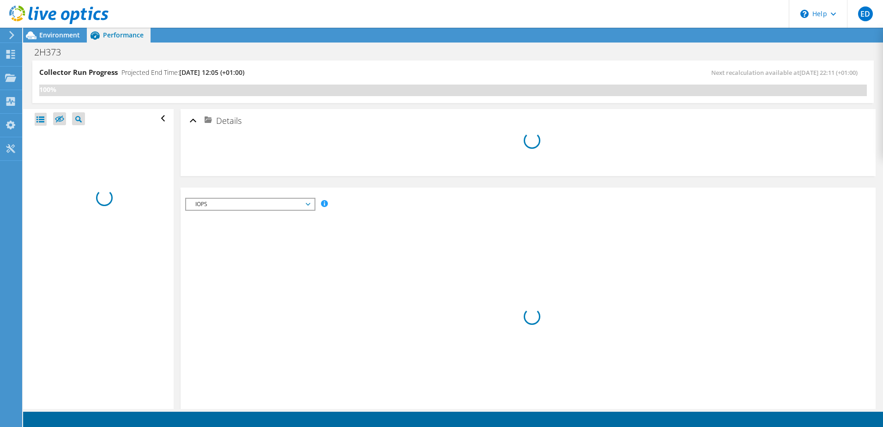
click at [309, 206] on span "IOPS" at bounding box center [250, 204] width 119 height 11
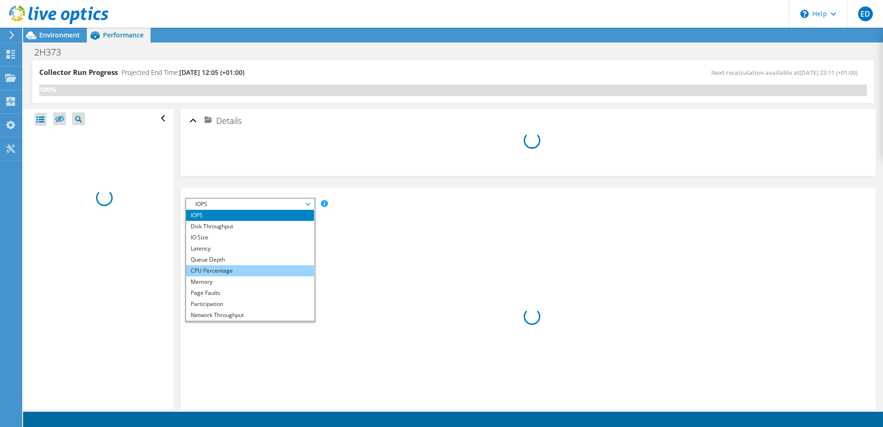
click at [239, 274] on li "CPU Percentage" at bounding box center [250, 270] width 128 height 11
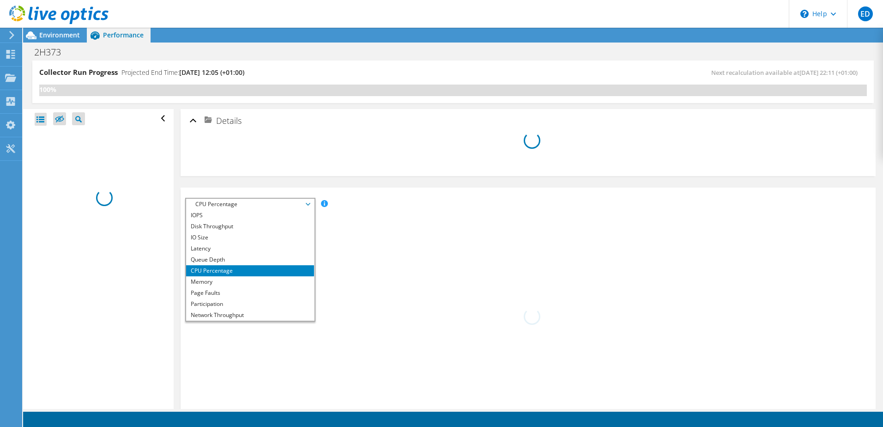
click at [247, 268] on li "CPU Percentage" at bounding box center [250, 270] width 128 height 11
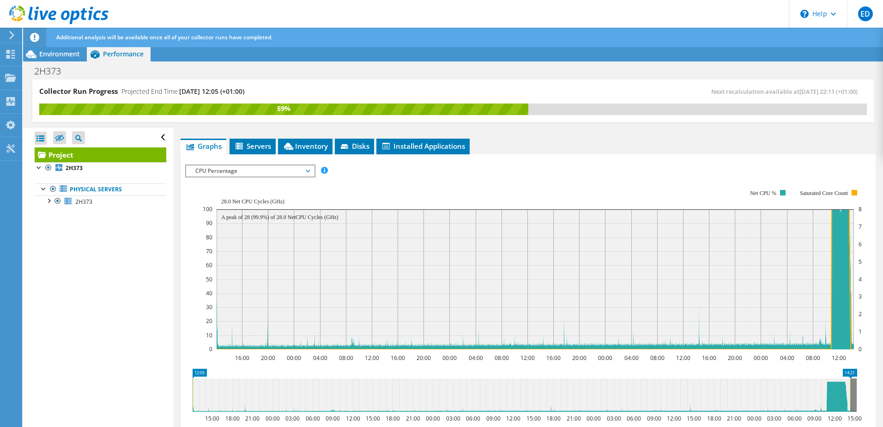
scroll to position [139, 0]
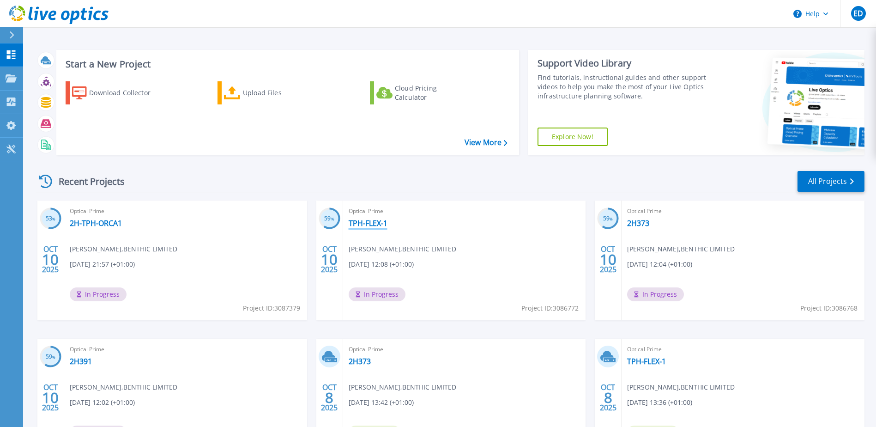
click at [367, 224] on link "TPH-FLEX-1" at bounding box center [368, 222] width 39 height 9
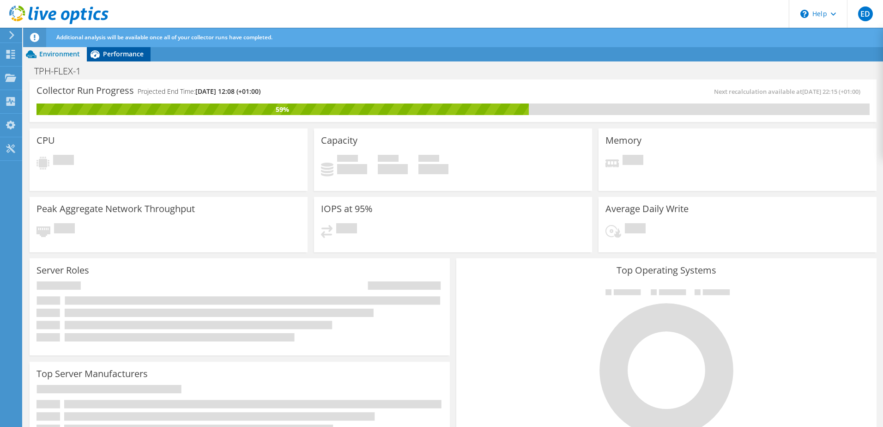
click at [115, 53] on span "Performance" at bounding box center [123, 53] width 41 height 9
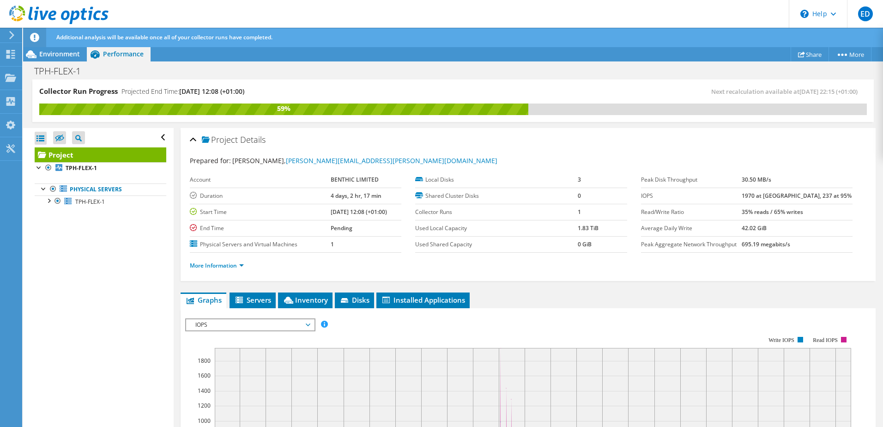
scroll to position [139, 0]
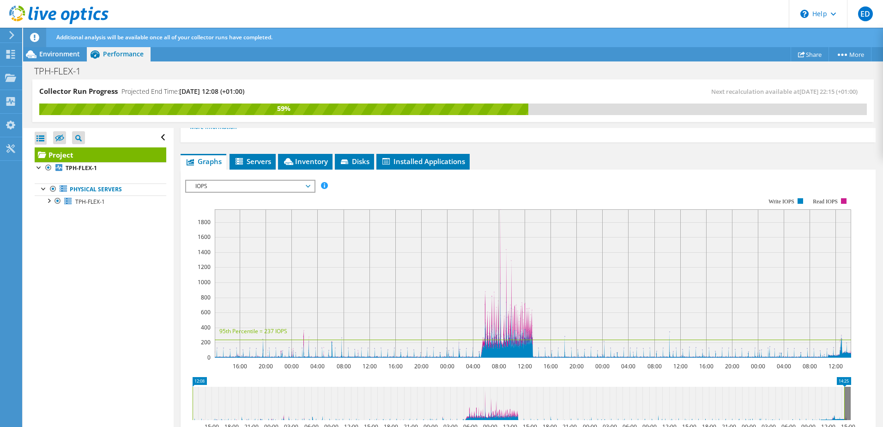
click at [253, 187] on span "IOPS" at bounding box center [250, 186] width 119 height 11
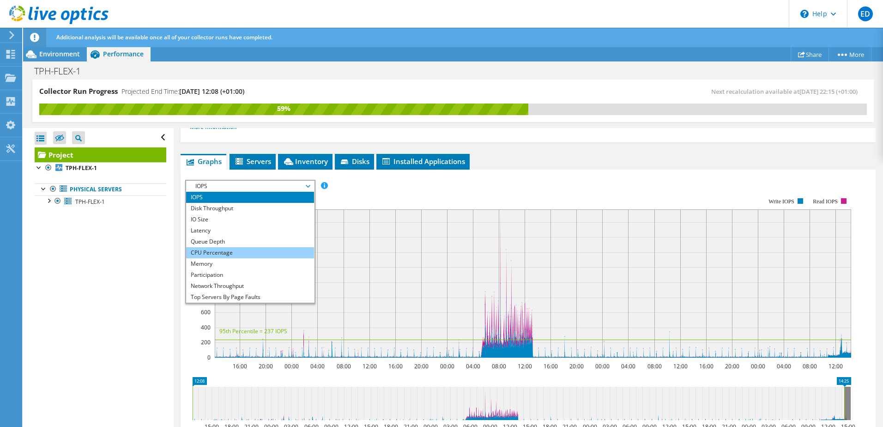
click at [242, 251] on li "CPU Percentage" at bounding box center [250, 252] width 128 height 11
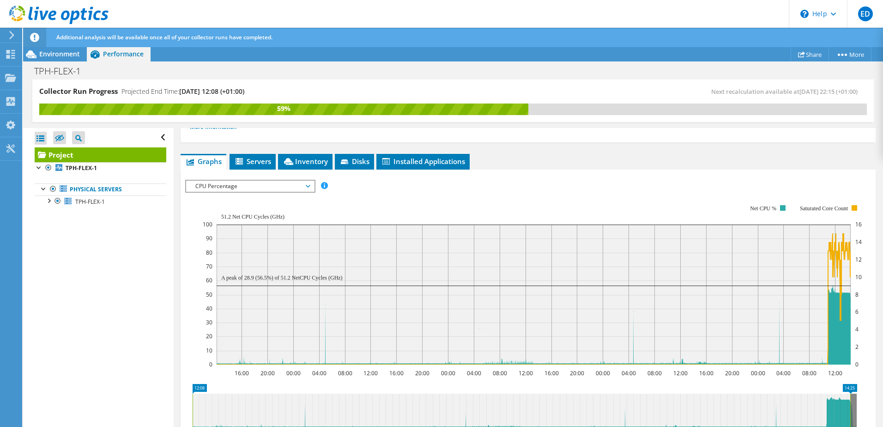
scroll to position [185, 0]
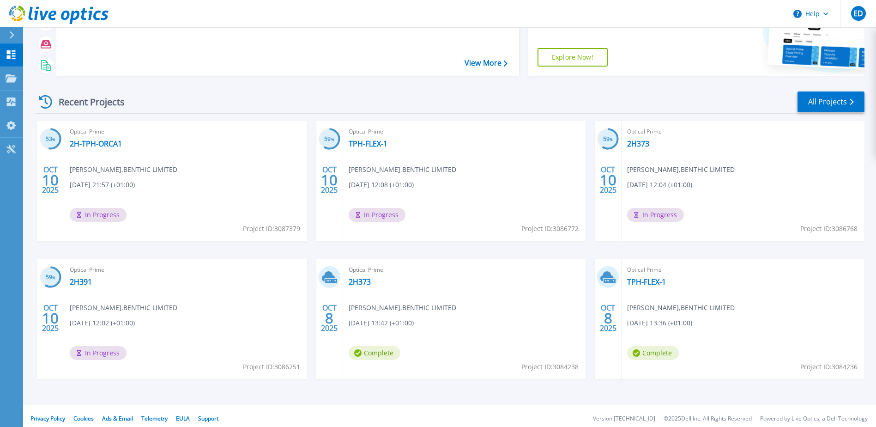
scroll to position [85, 0]
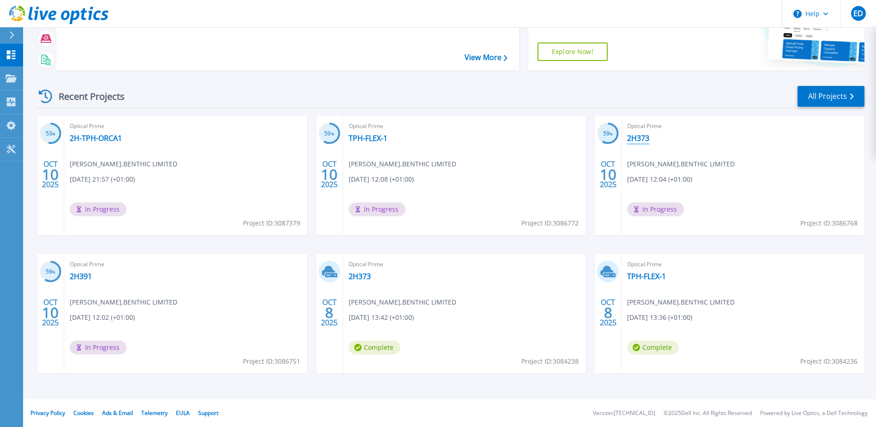
click at [642, 139] on link "2H373" at bounding box center [638, 137] width 22 height 9
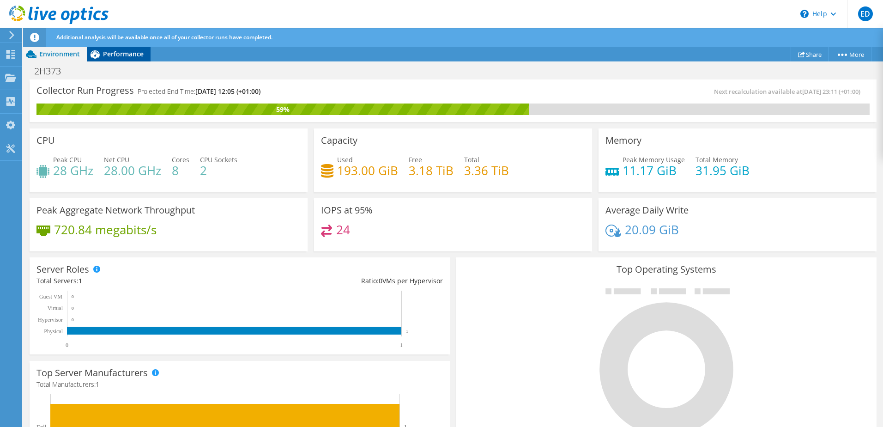
click at [127, 57] on span "Performance" at bounding box center [123, 53] width 41 height 9
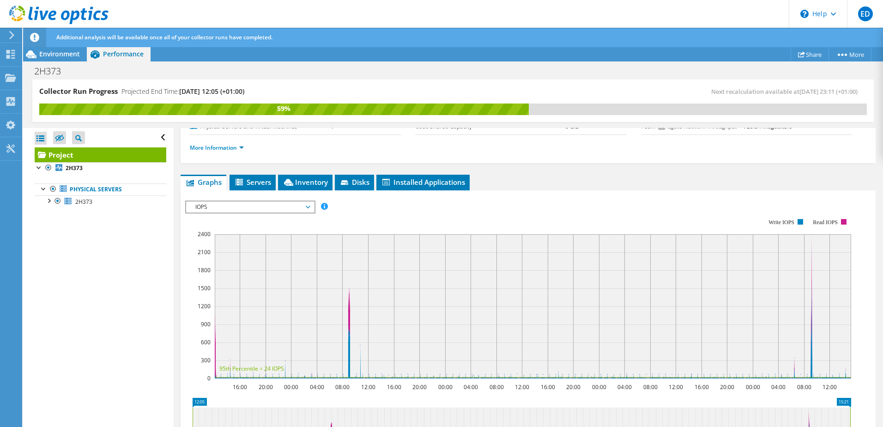
scroll to position [139, 0]
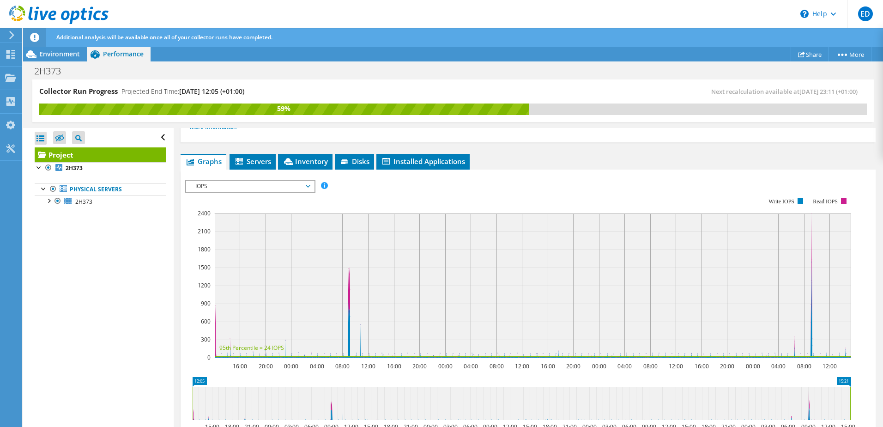
click at [290, 182] on span "IOPS" at bounding box center [250, 186] width 119 height 11
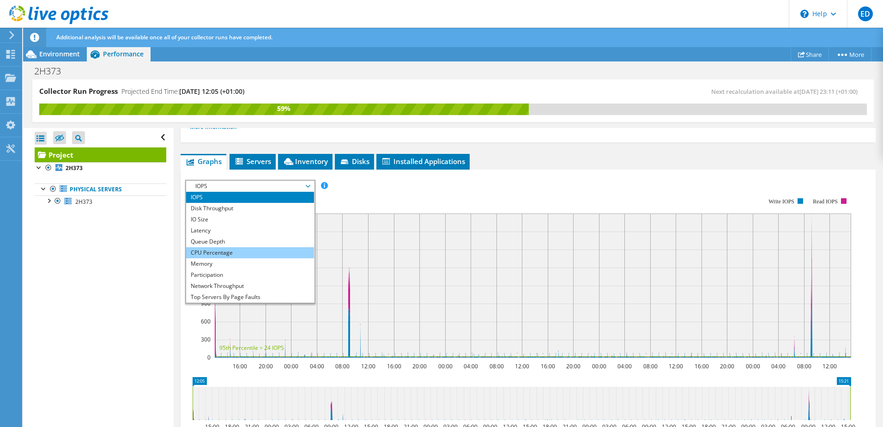
click at [255, 250] on li "CPU Percentage" at bounding box center [250, 252] width 128 height 11
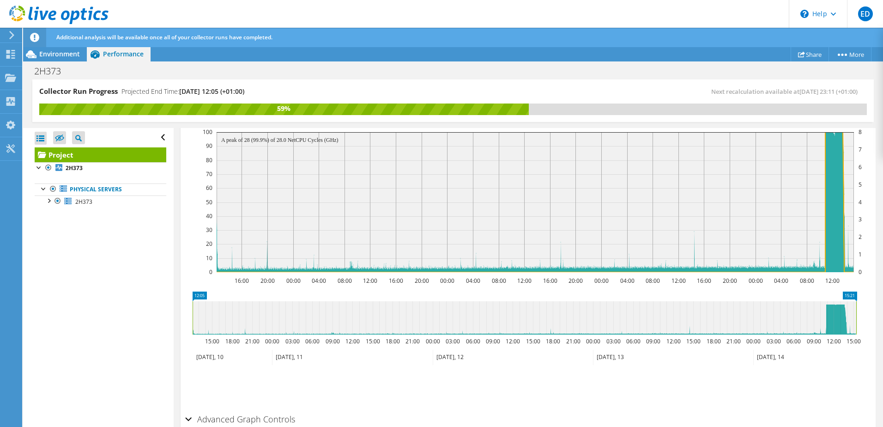
scroll to position [185, 0]
